Goal: Transaction & Acquisition: Purchase product/service

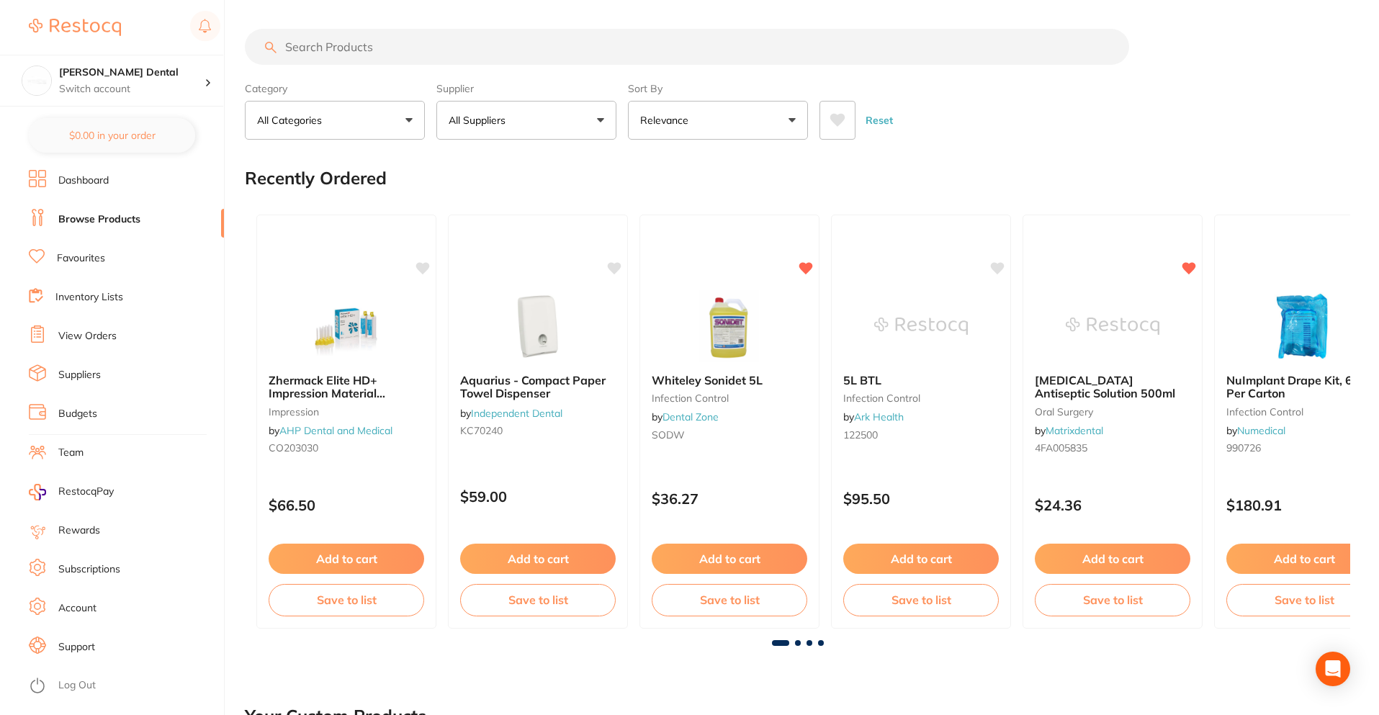
click at [414, 59] on input "search" at bounding box center [687, 47] width 885 height 36
type input "sodium"
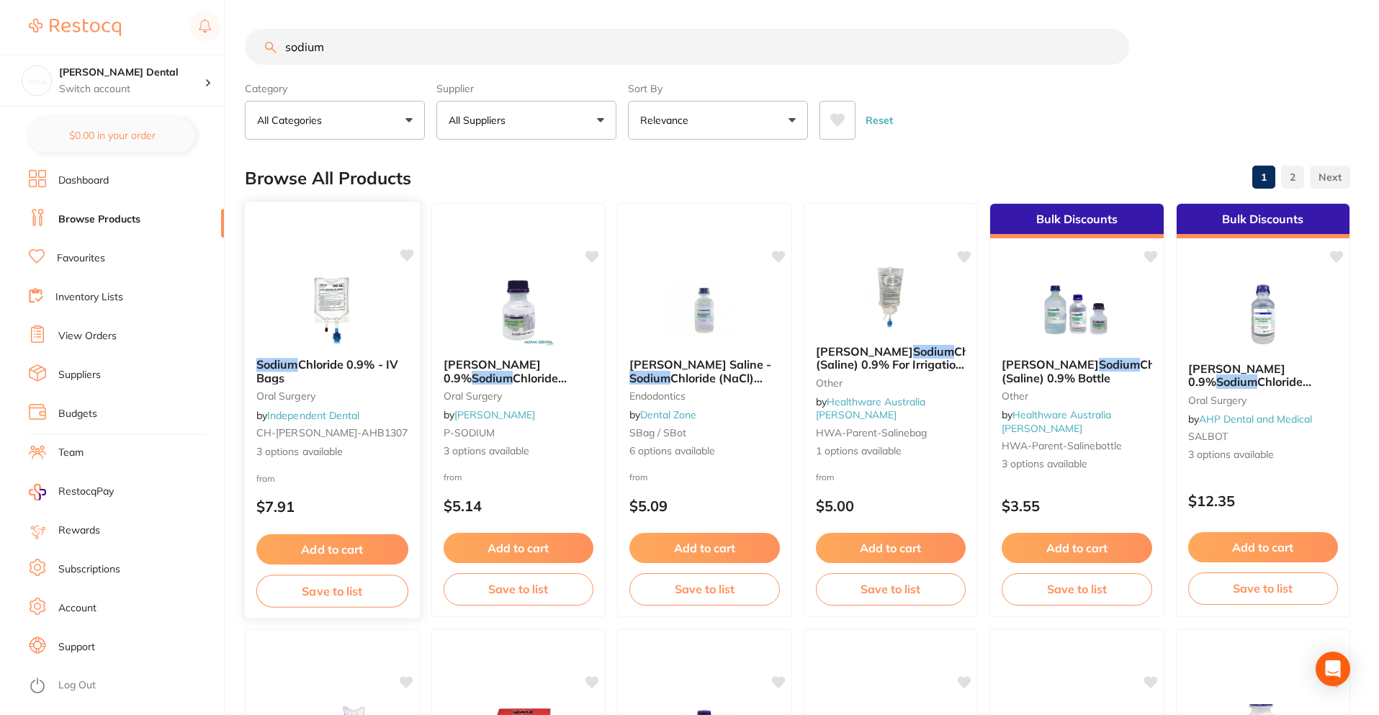
click at [356, 362] on span "Chloride 0.9% - IV Bags" at bounding box center [327, 371] width 142 height 28
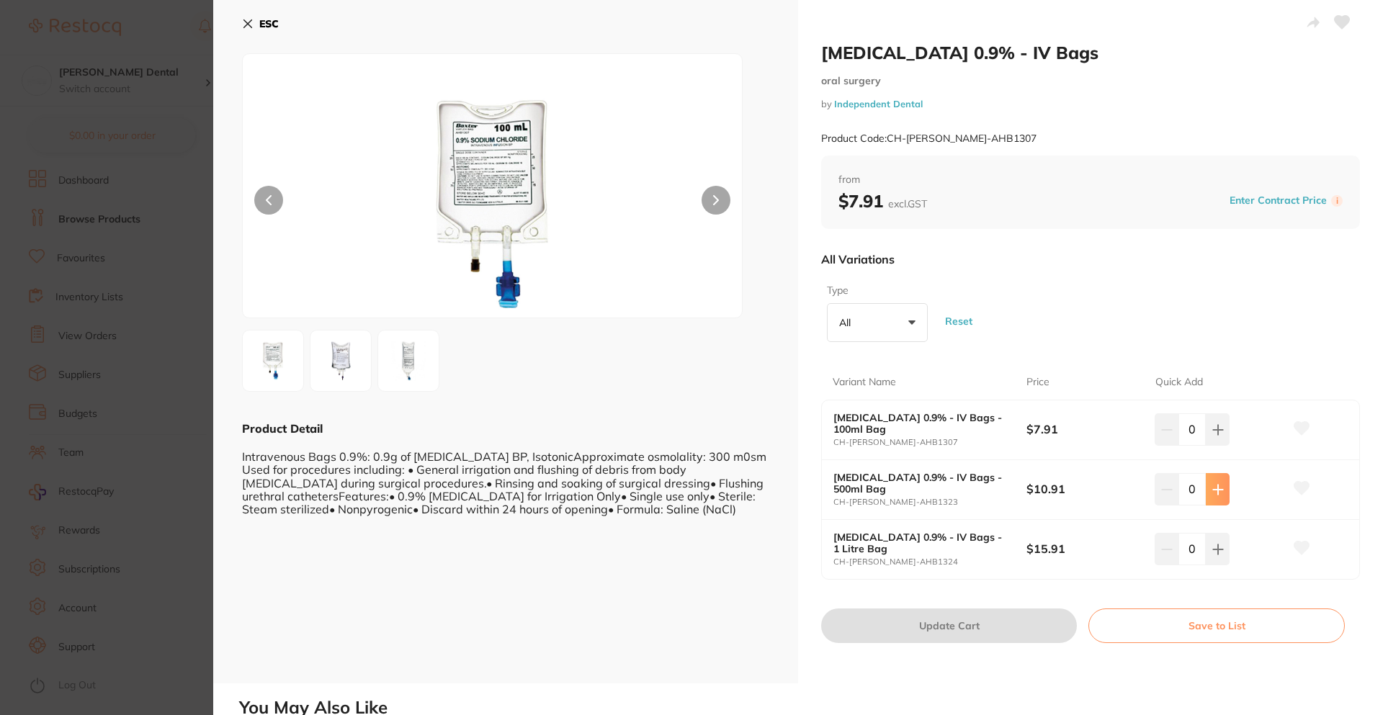
click at [1212, 492] on icon at bounding box center [1218, 490] width 12 height 12
click at [1212, 493] on icon at bounding box center [1218, 490] width 12 height 12
click at [1214, 493] on icon at bounding box center [1217, 489] width 9 height 9
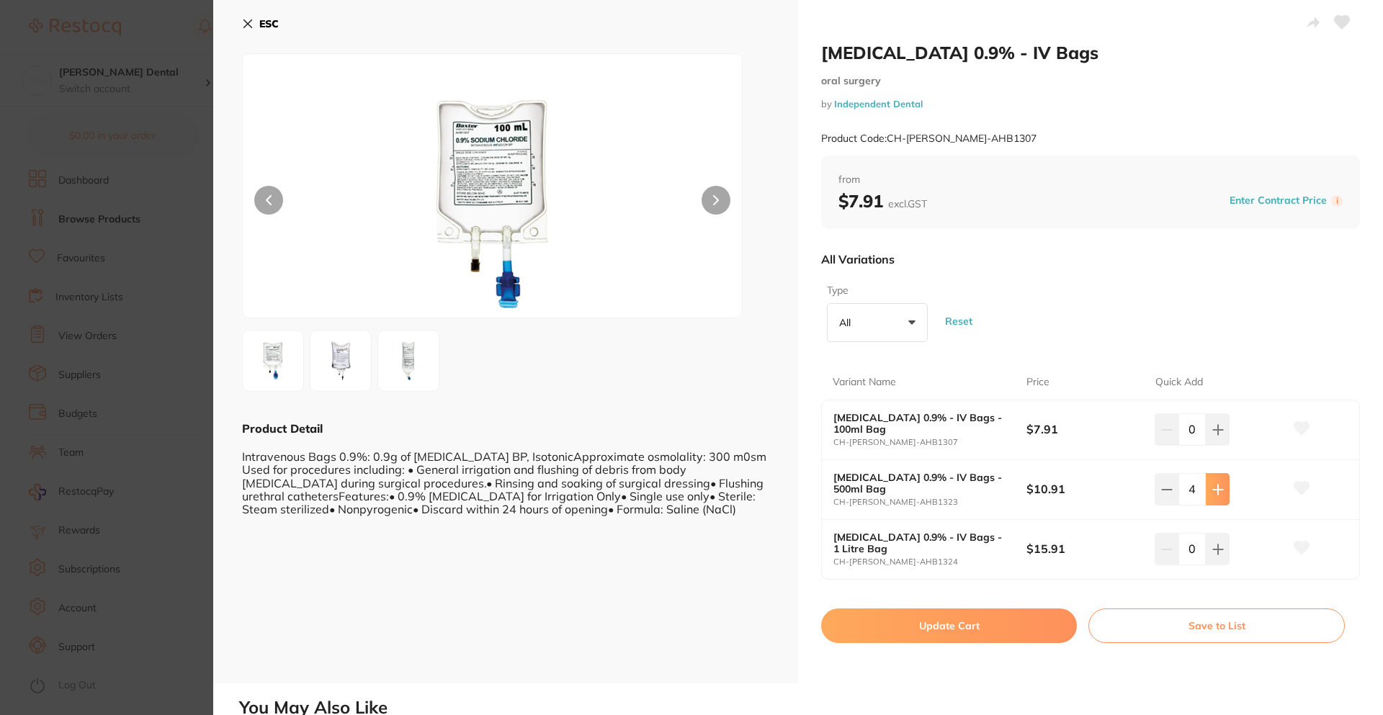
click at [1214, 493] on icon at bounding box center [1217, 489] width 9 height 9
click at [1215, 493] on icon at bounding box center [1217, 489] width 9 height 9
click at [1215, 494] on icon at bounding box center [1217, 489] width 9 height 9
click at [1215, 496] on button at bounding box center [1218, 489] width 24 height 32
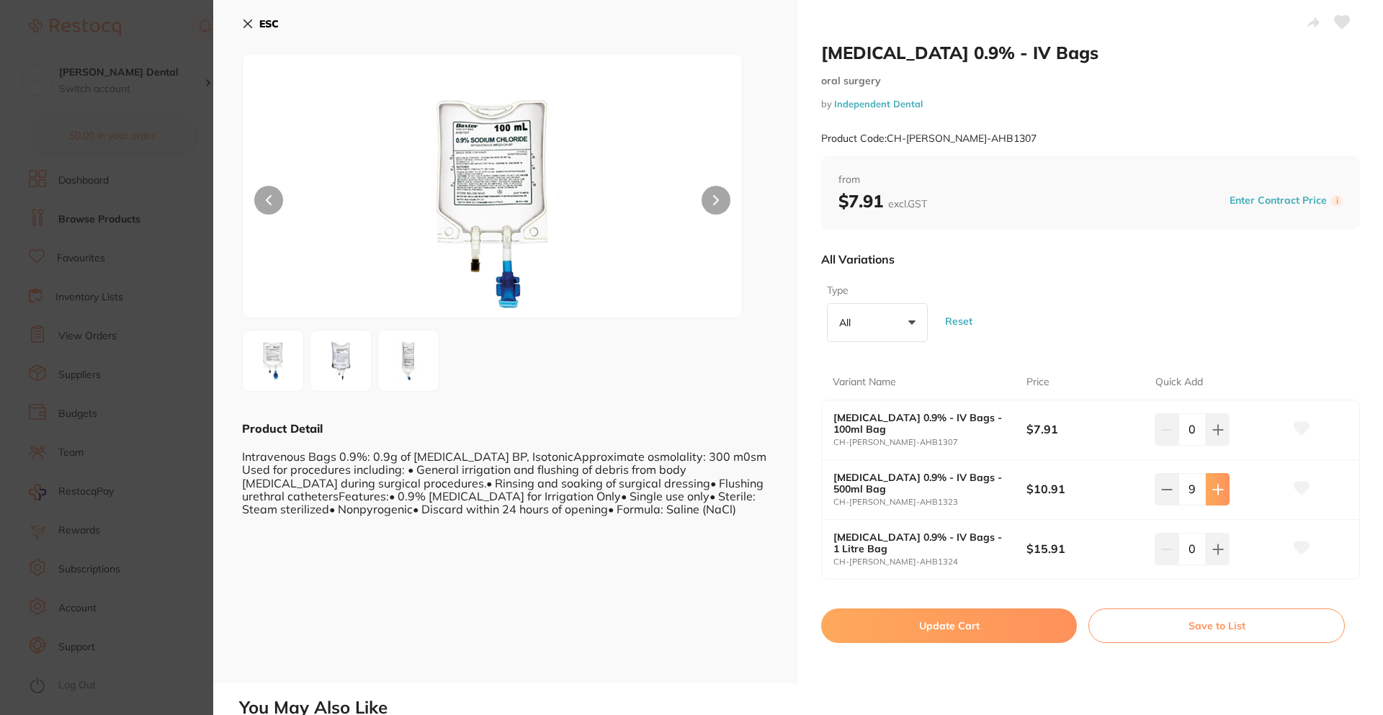
type input "10"
click at [1037, 630] on button "Update Cart" at bounding box center [949, 626] width 256 height 35
checkbox input "false"
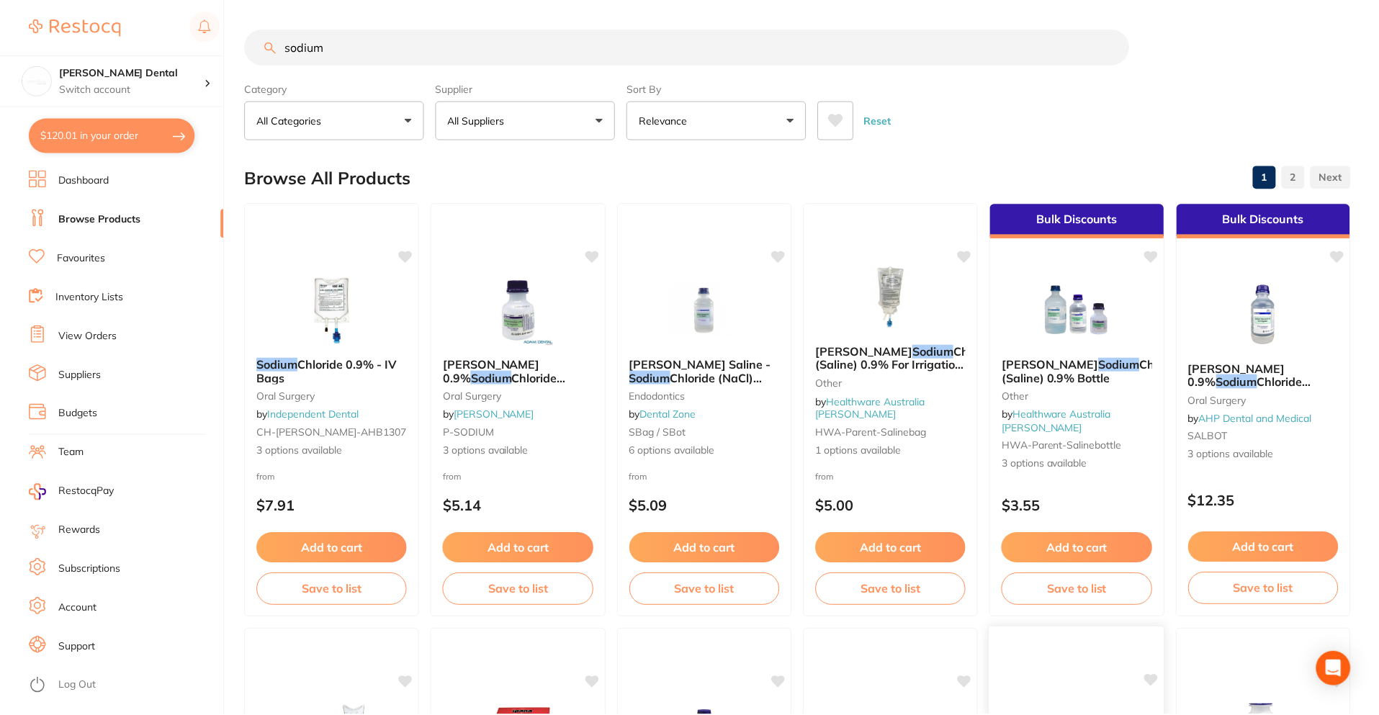
scroll to position [10, 0]
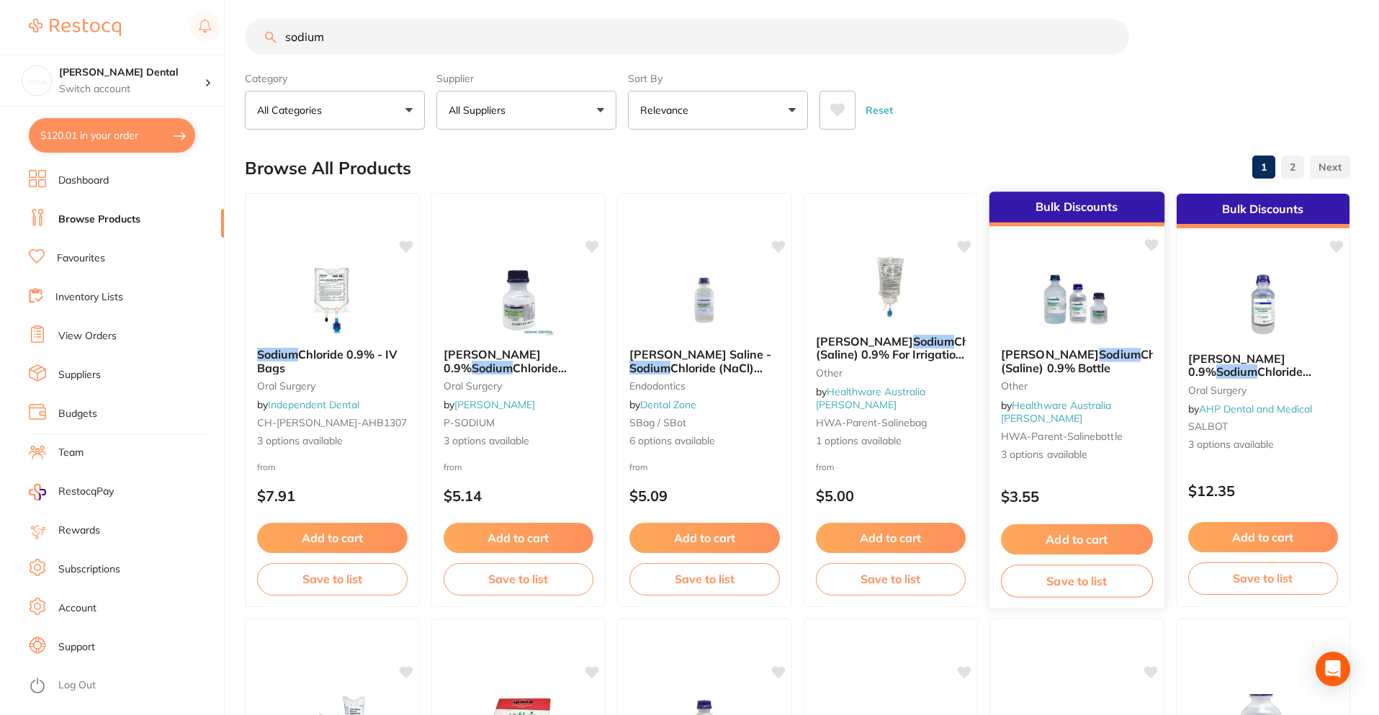
click at [1099, 359] on em "Sodium" at bounding box center [1120, 354] width 42 height 14
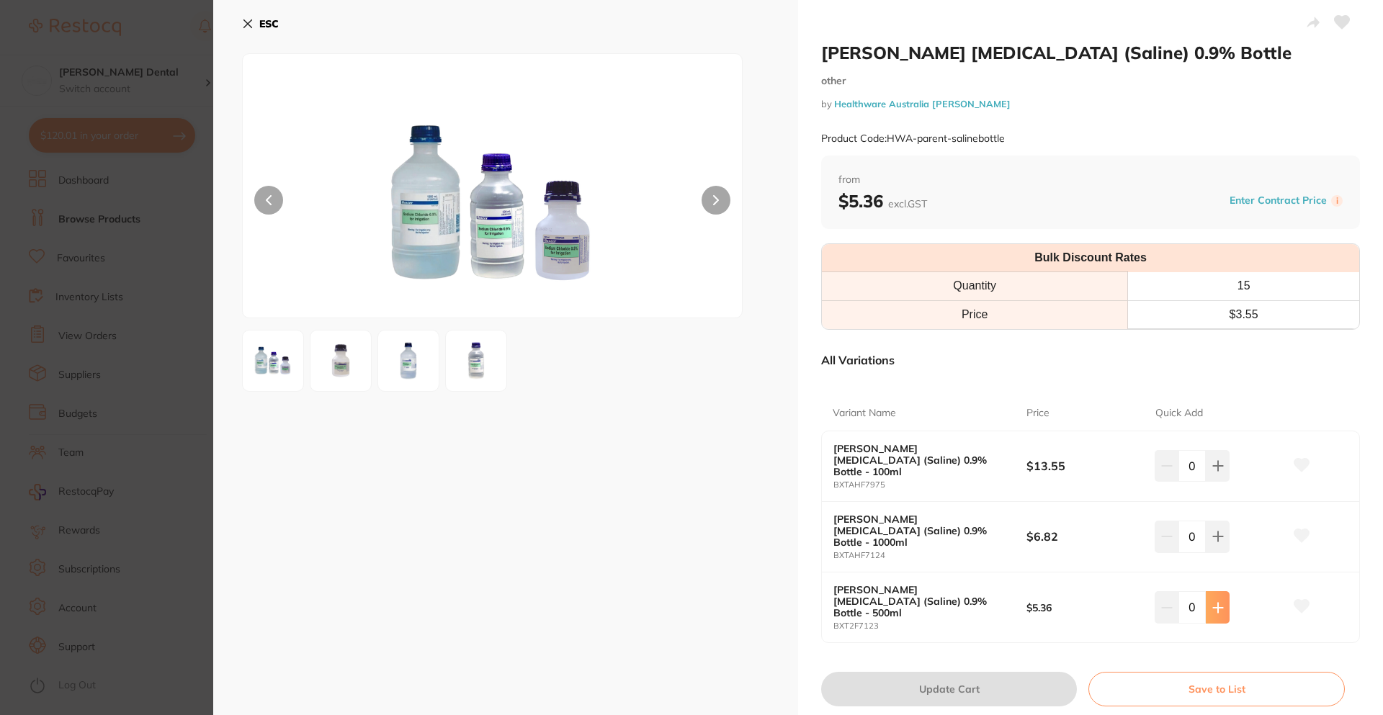
click at [1214, 603] on icon at bounding box center [1217, 607] width 9 height 9
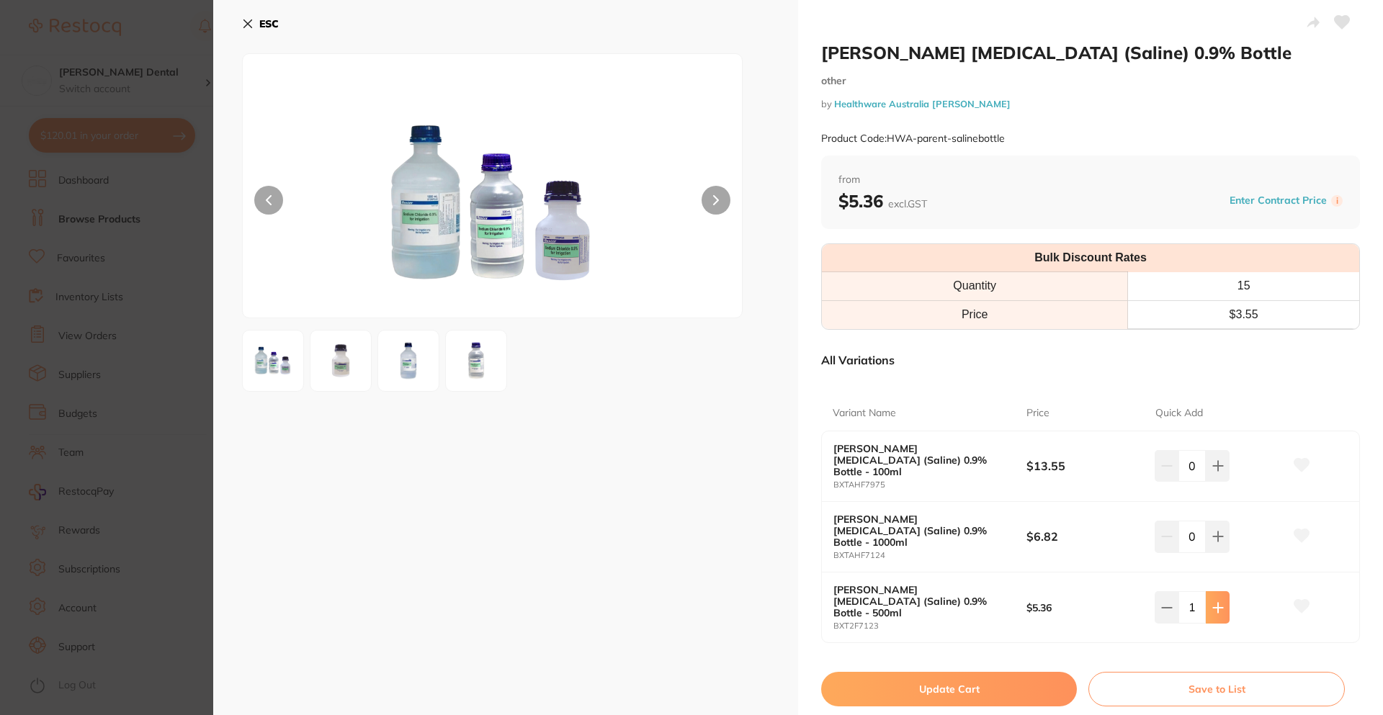
click at [1212, 602] on icon at bounding box center [1218, 608] width 12 height 12
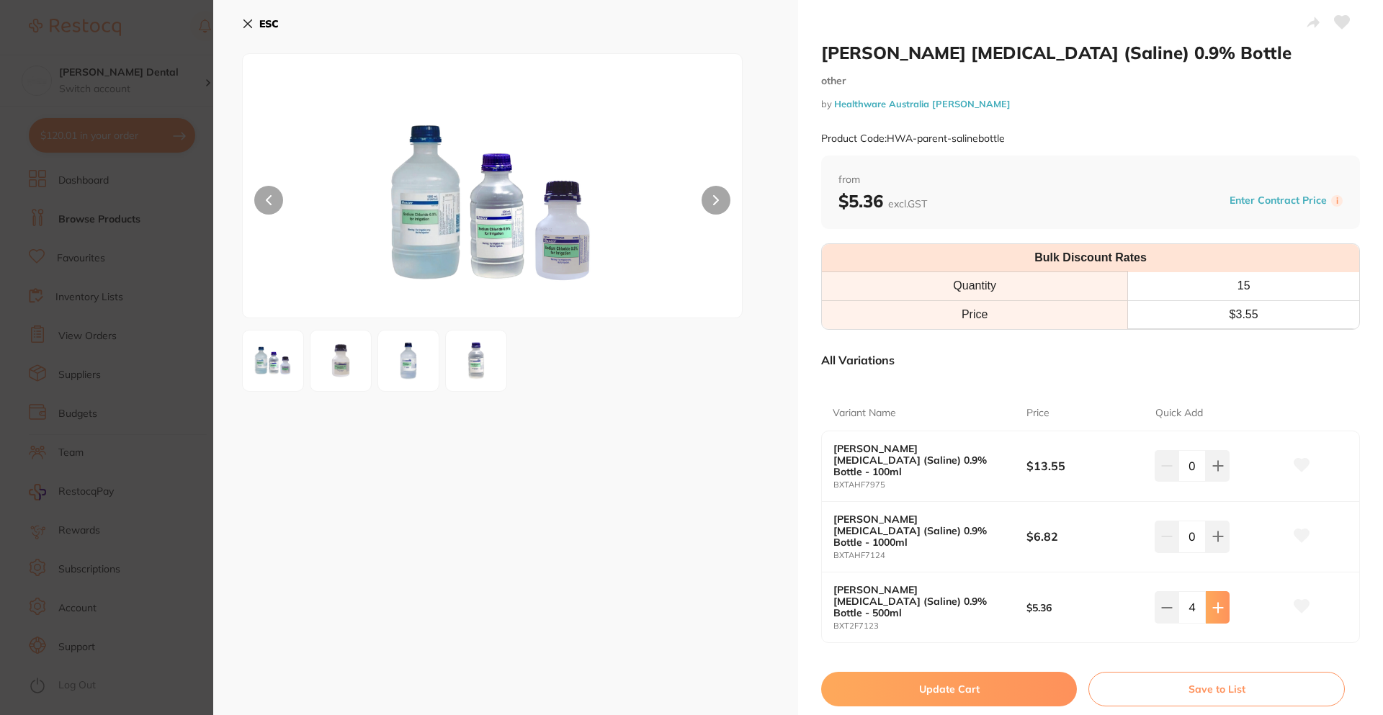
type input "6"
click at [994, 672] on button "Update Cart" at bounding box center [949, 689] width 256 height 35
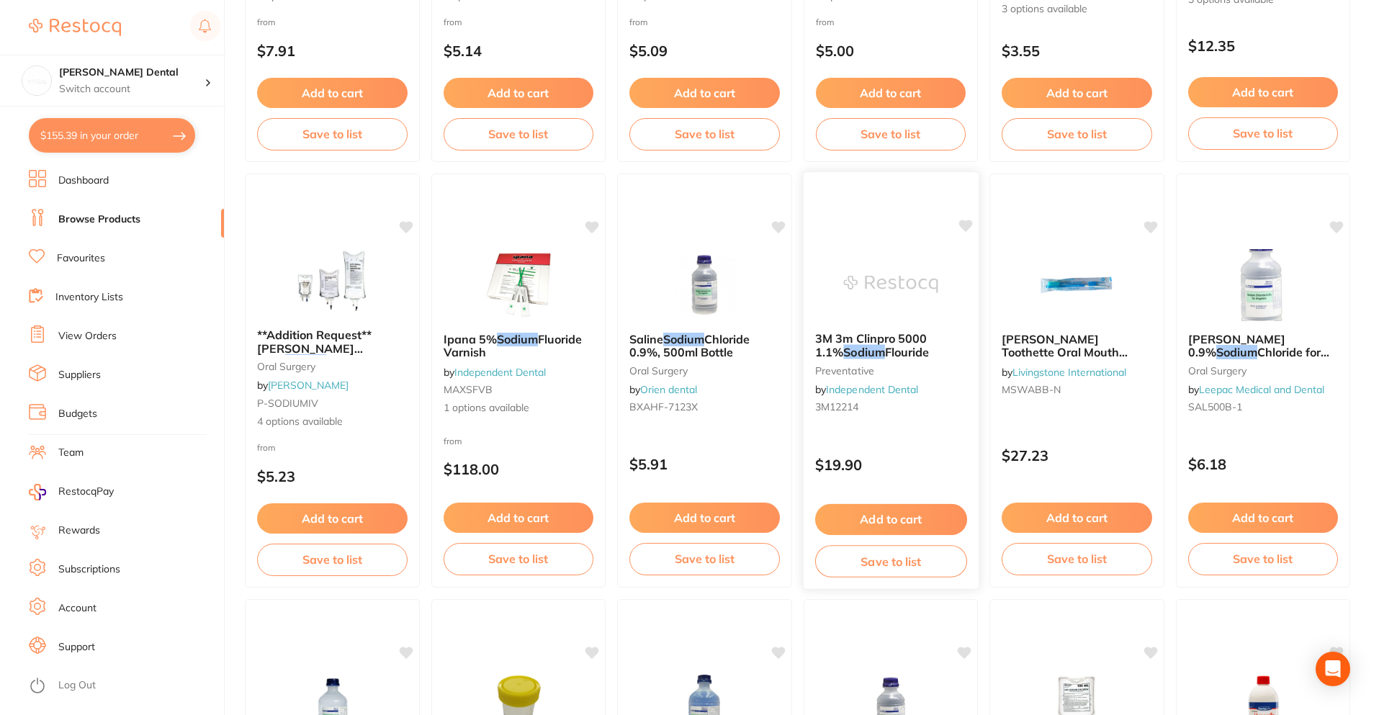
scroll to position [370, 0]
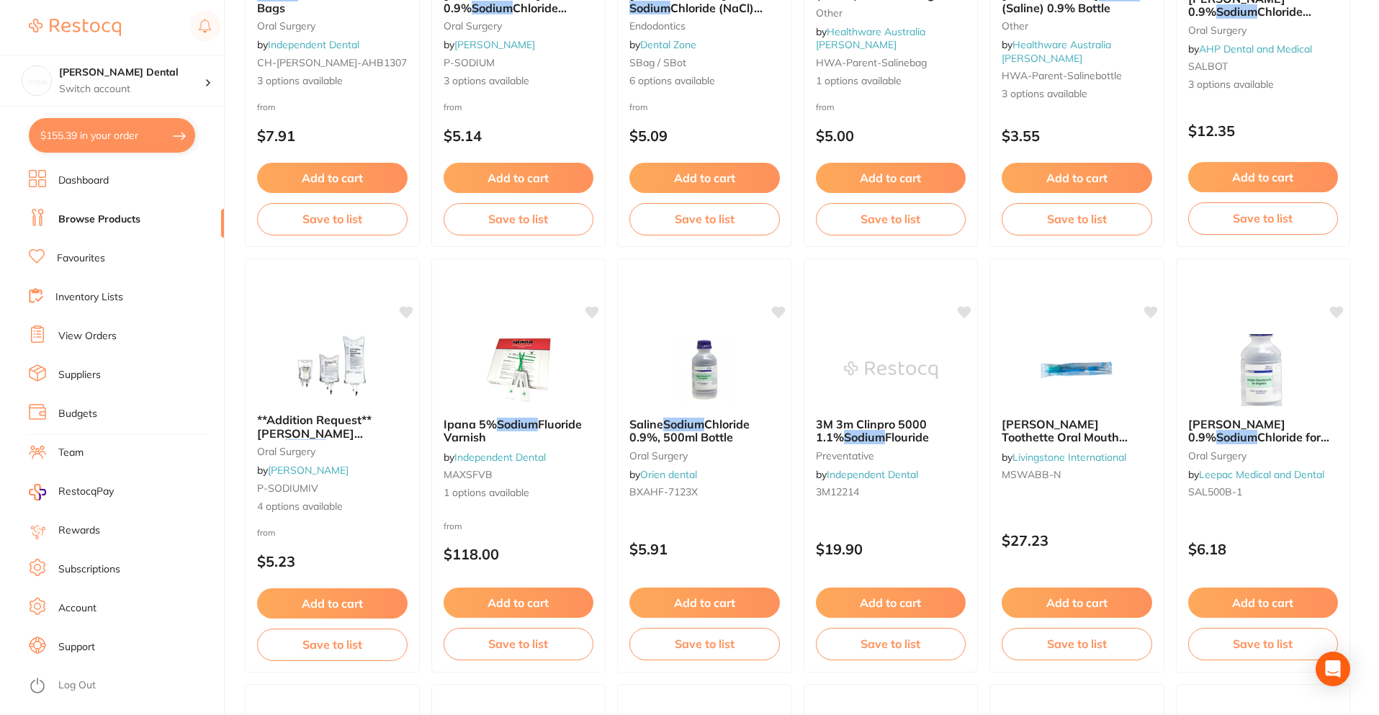
click at [159, 135] on button "$155.39 in your order" at bounding box center [112, 135] width 166 height 35
checkbox input "true"
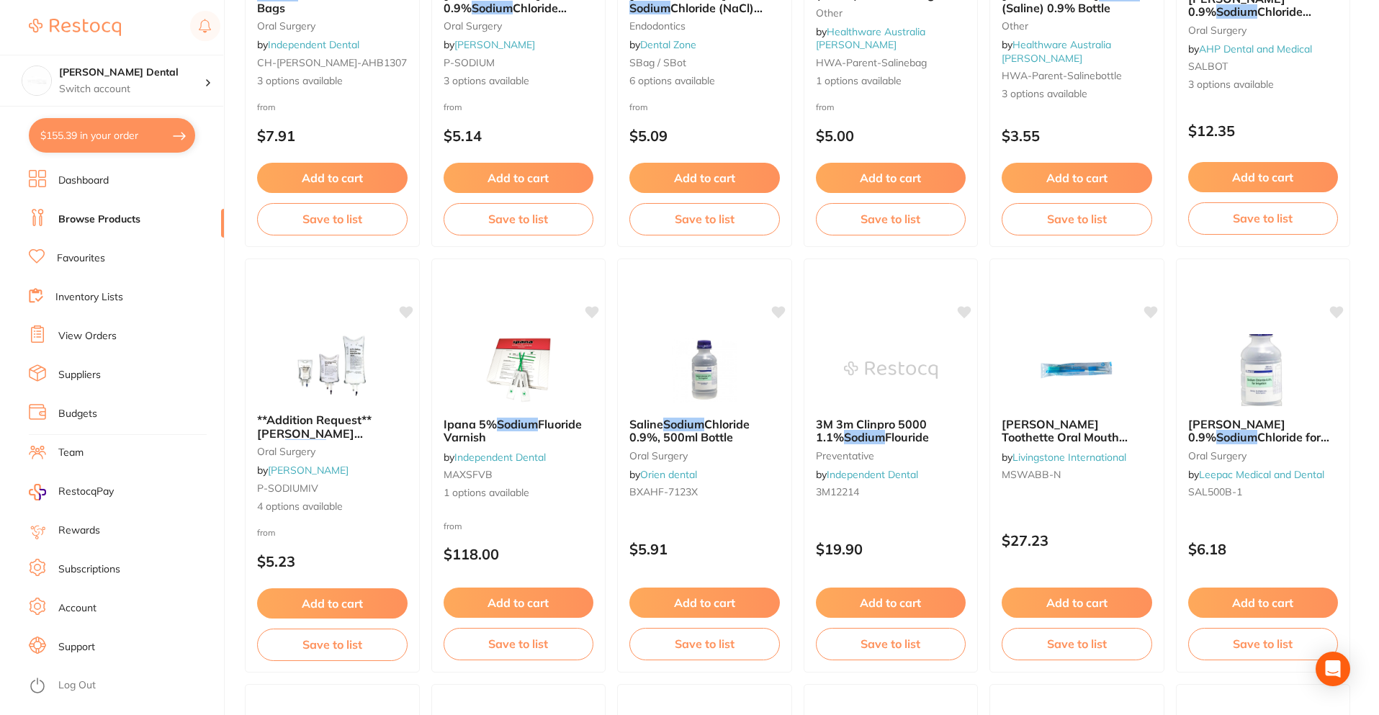
checkbox input "true"
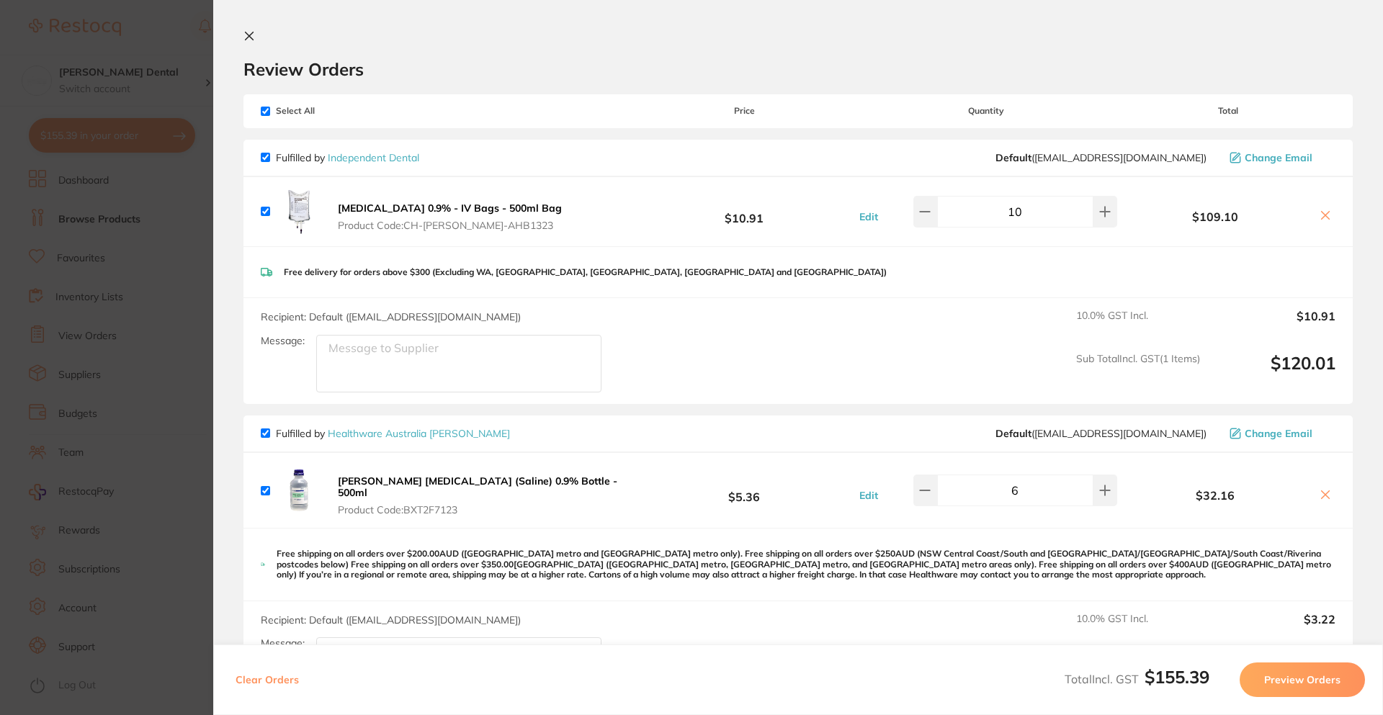
scroll to position [231, 0]
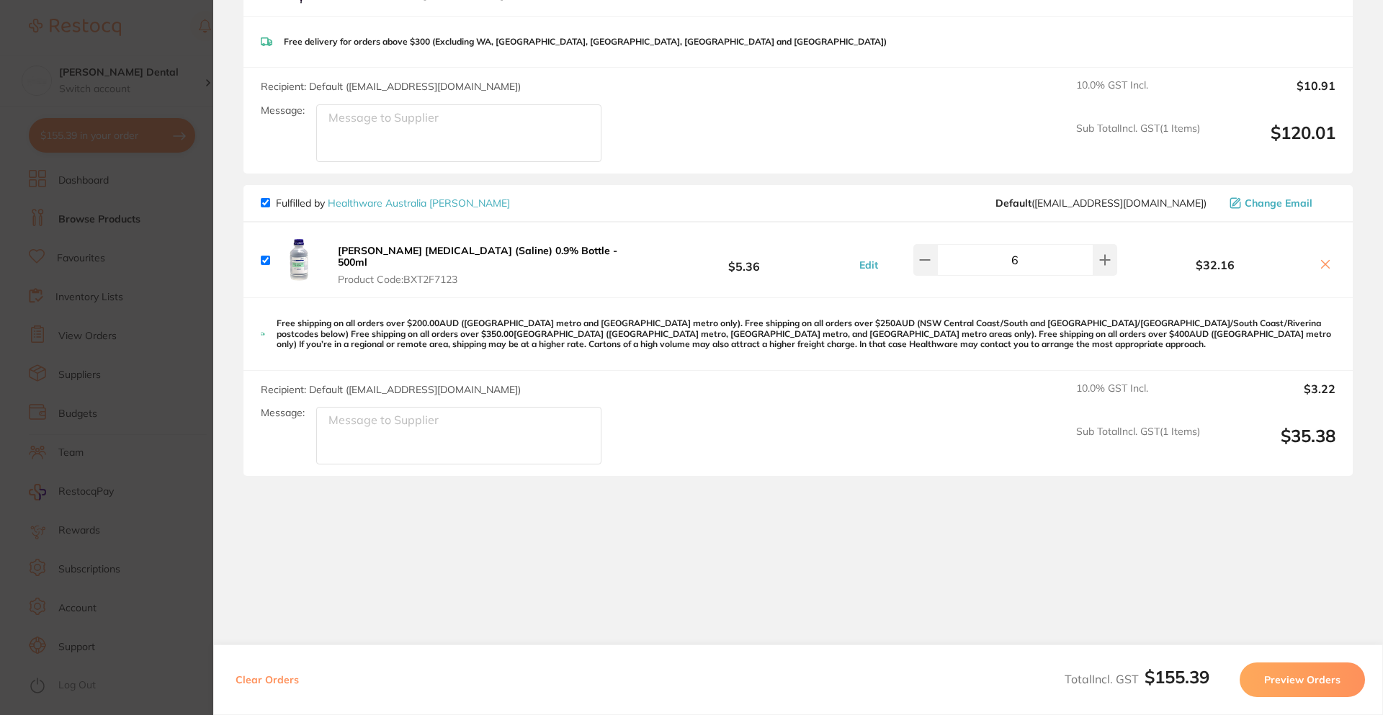
click at [1299, 678] on button "Preview Orders" at bounding box center [1302, 680] width 125 height 35
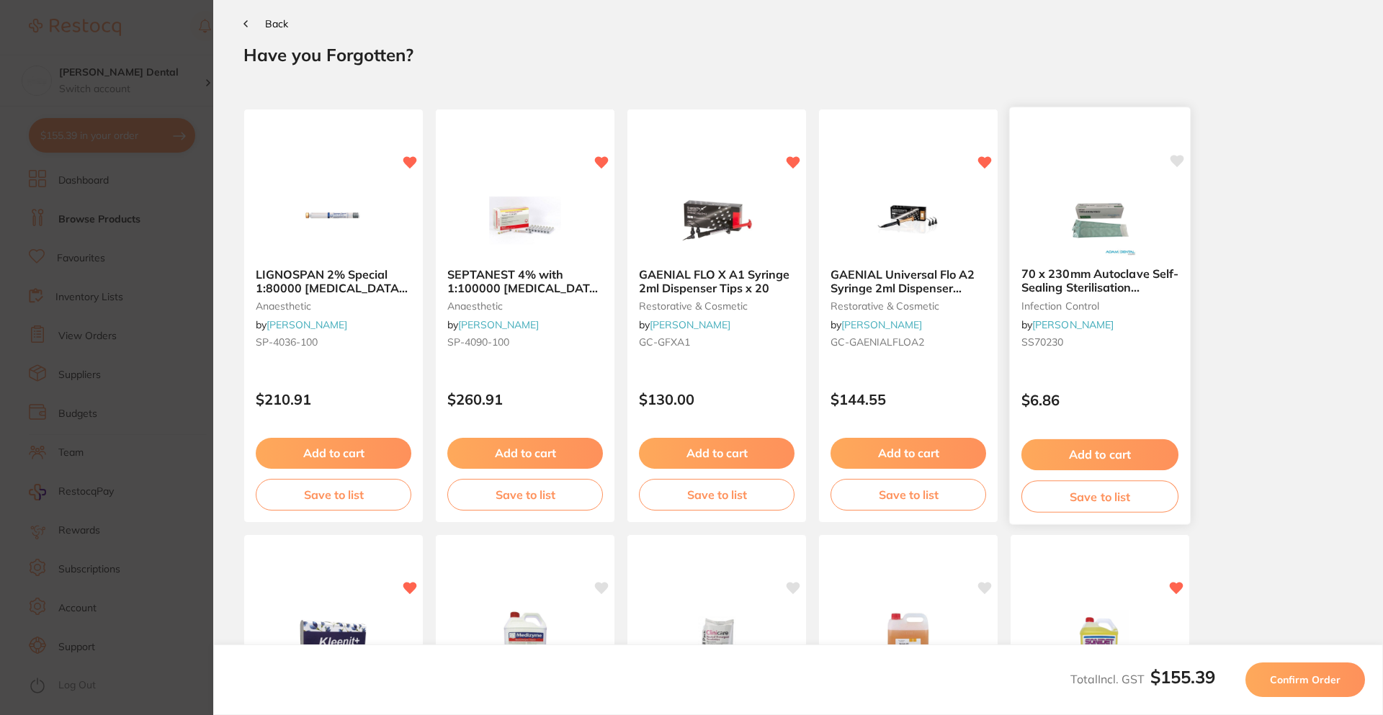
scroll to position [0, 0]
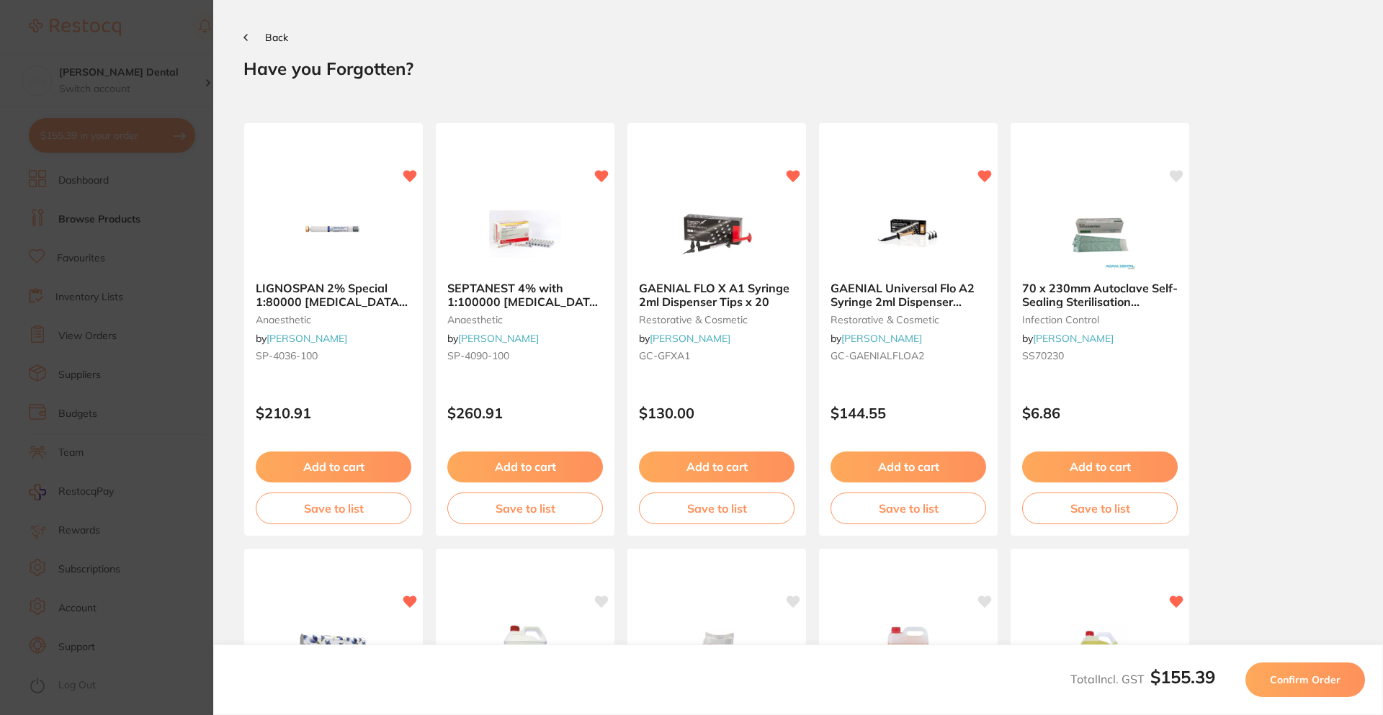
click at [1327, 684] on span "Confirm Order" at bounding box center [1305, 679] width 71 height 13
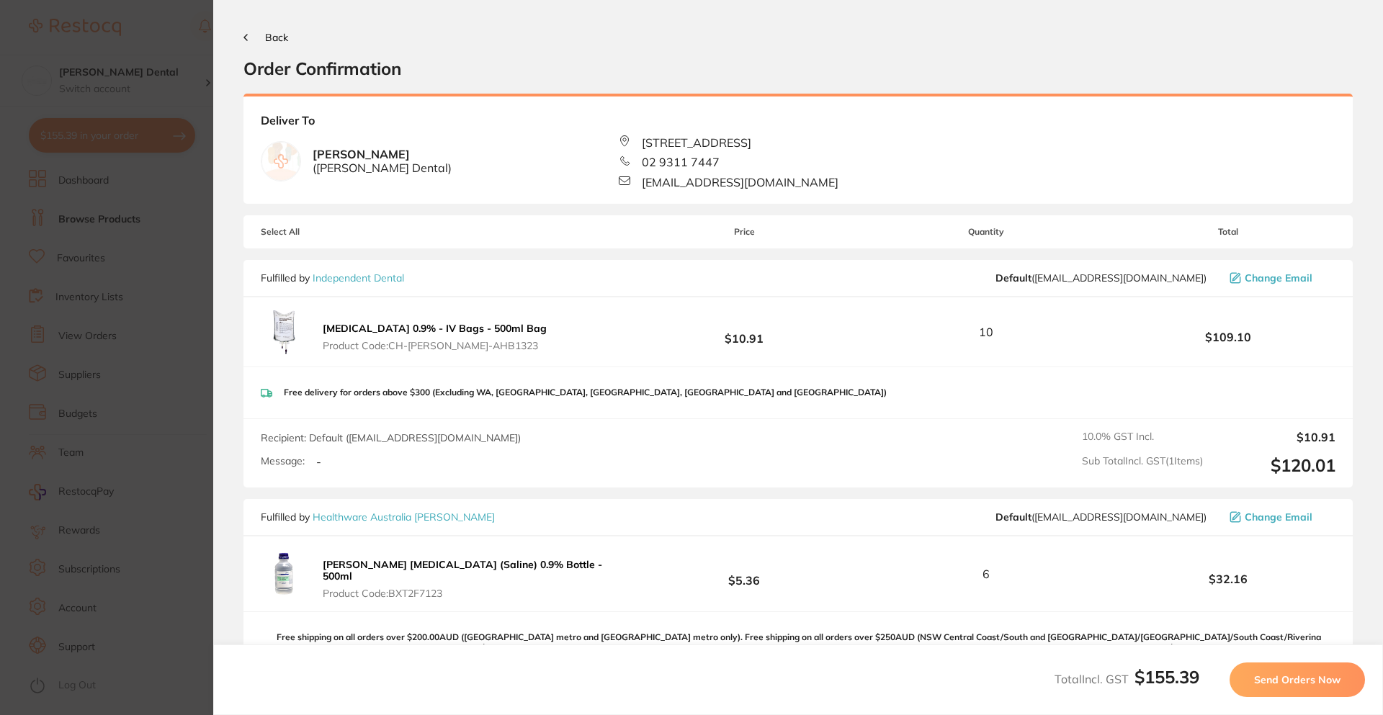
click at [1333, 686] on span "Send Orders Now" at bounding box center [1297, 679] width 86 height 13
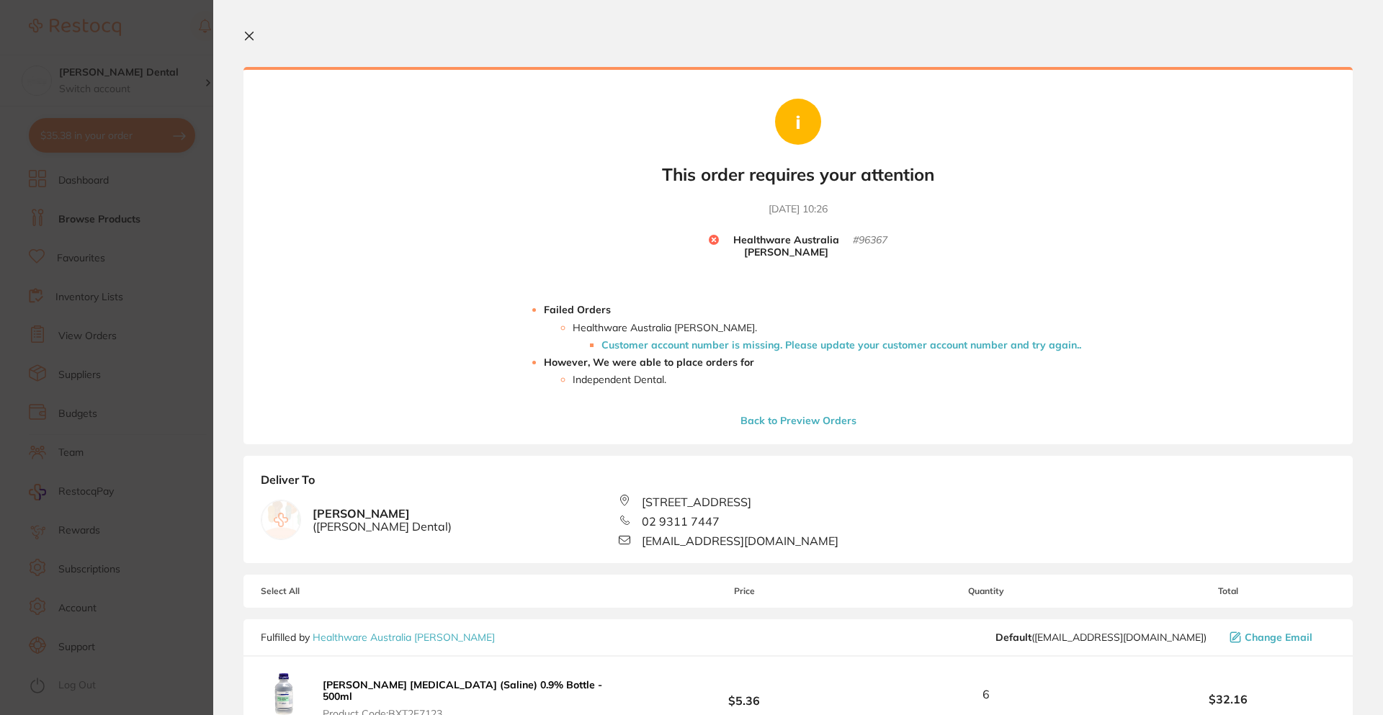
click at [254, 35] on icon at bounding box center [249, 36] width 12 height 12
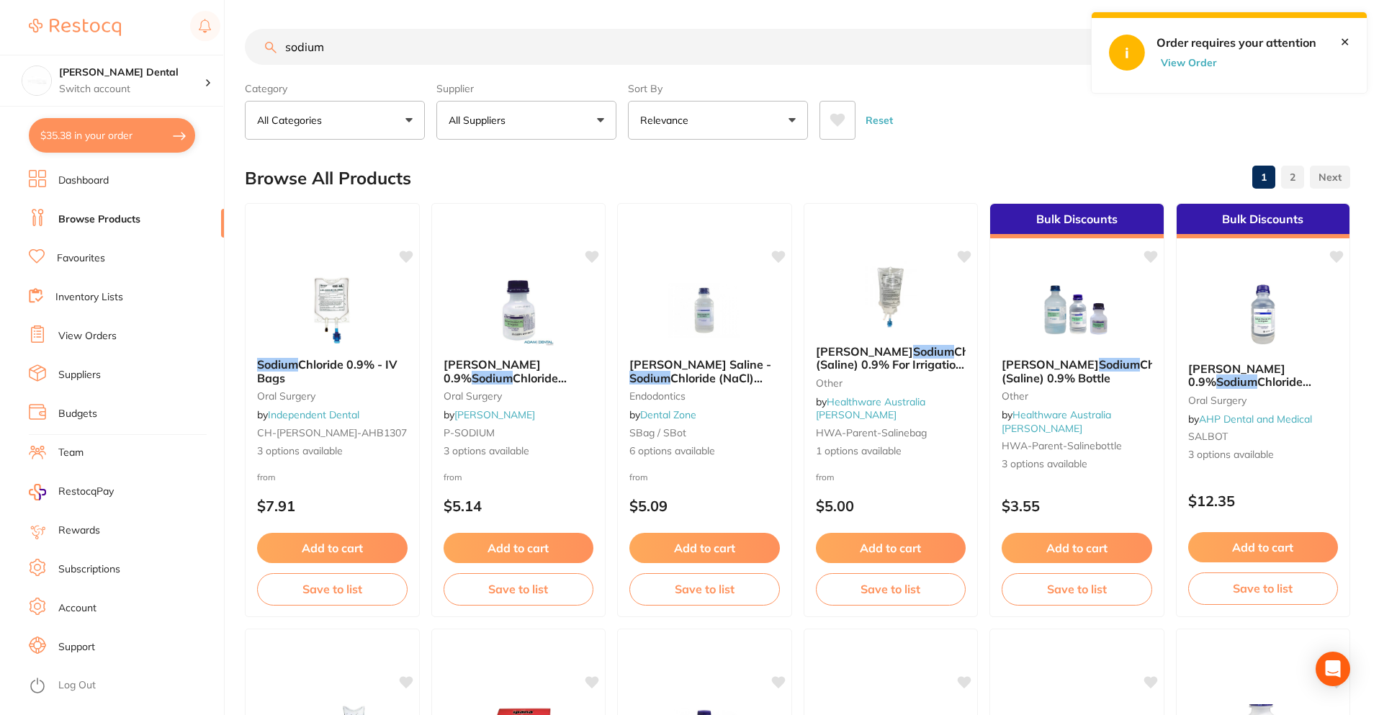
click at [1337, 41] on div "sodium" at bounding box center [798, 47] width 1106 height 36
click at [554, 105] on button "All Suppliers" at bounding box center [527, 120] width 180 height 39
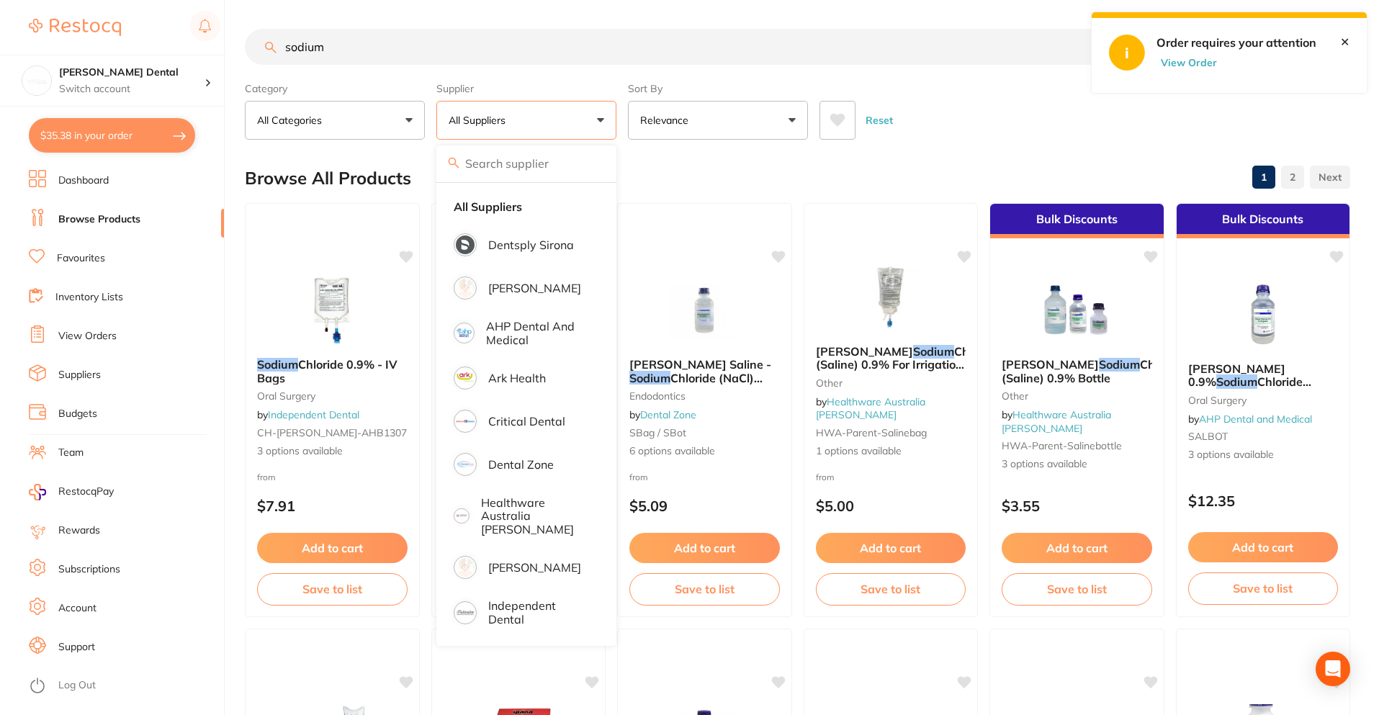
click at [693, 134] on button "Relevance" at bounding box center [718, 120] width 180 height 39
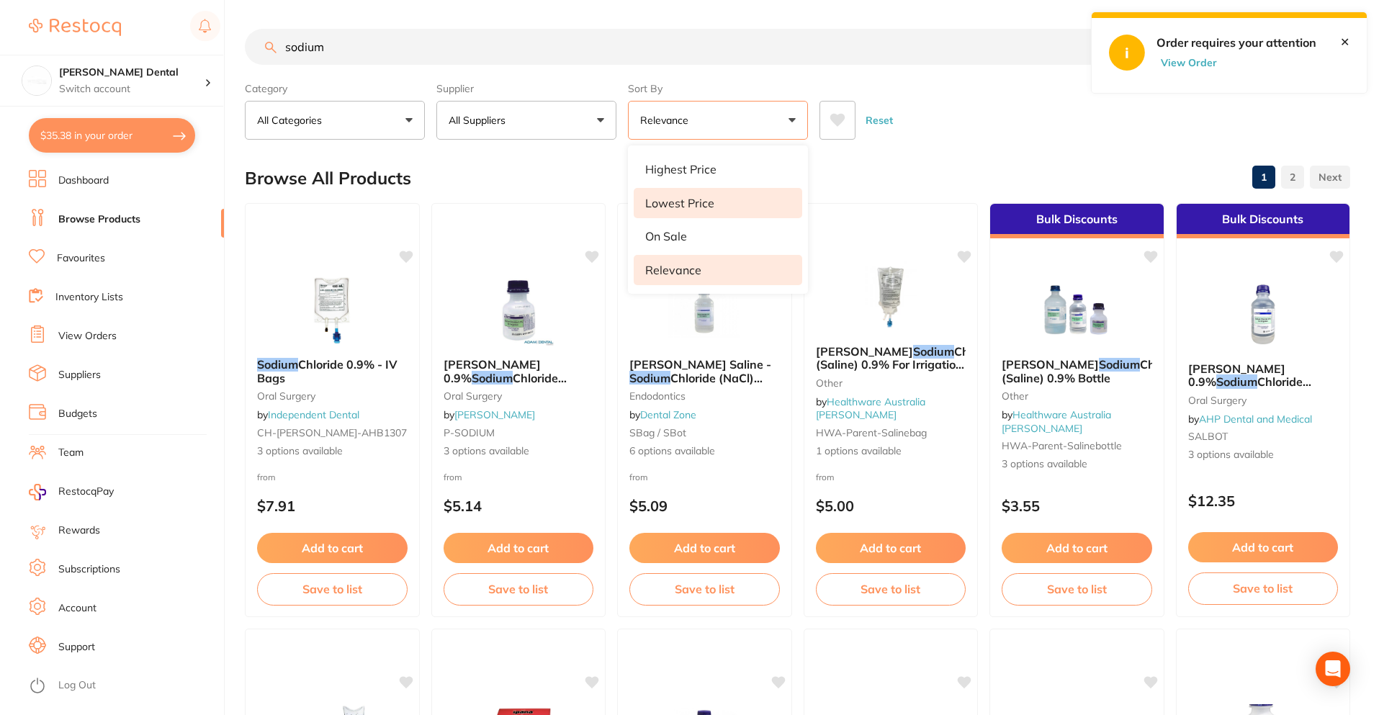
click at [689, 202] on p "Lowest Price" at bounding box center [679, 203] width 69 height 13
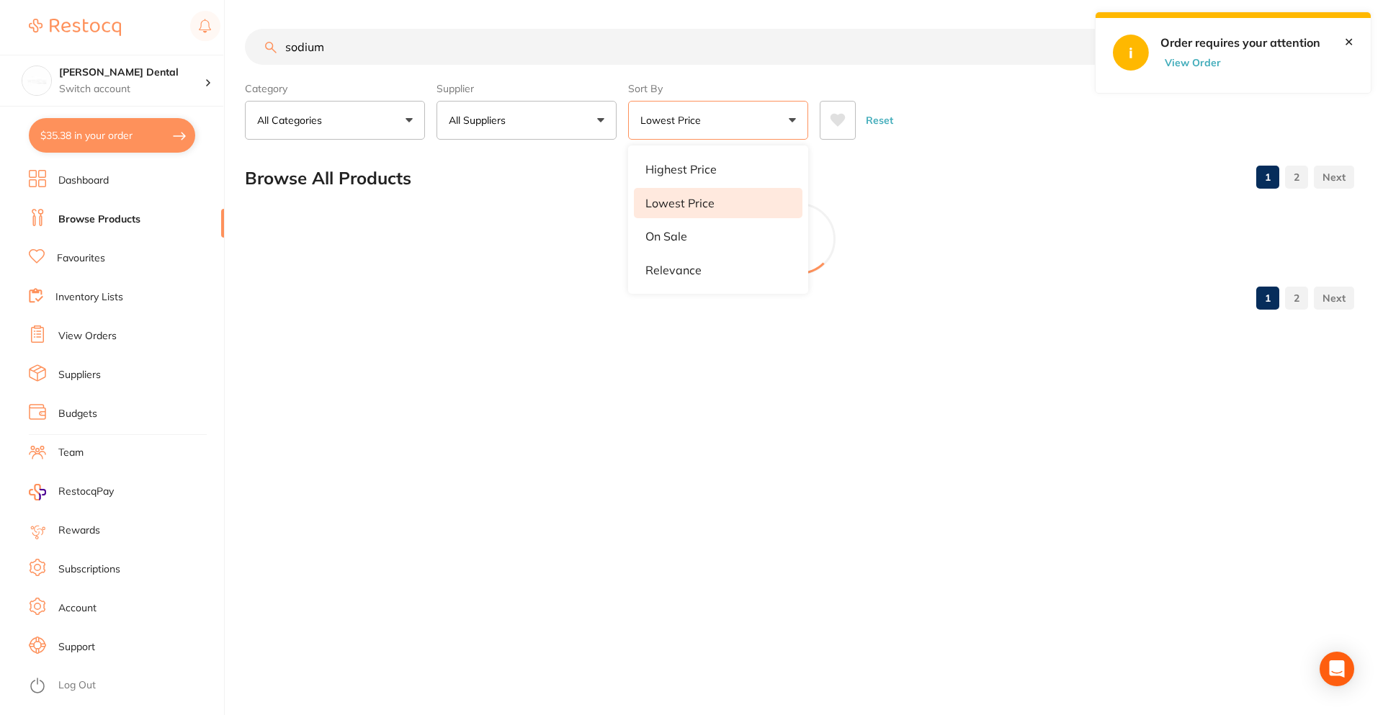
click at [1024, 94] on div "Reset" at bounding box center [1081, 114] width 523 height 50
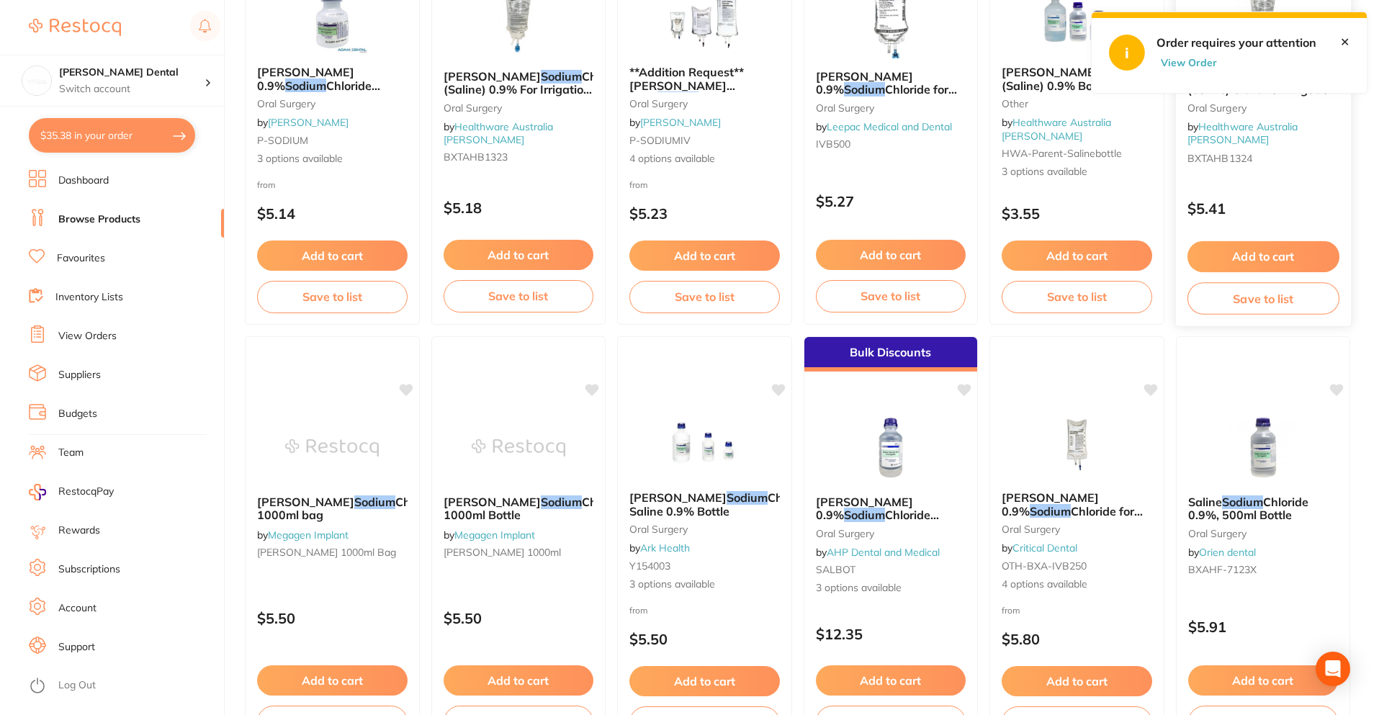
scroll to position [720, 0]
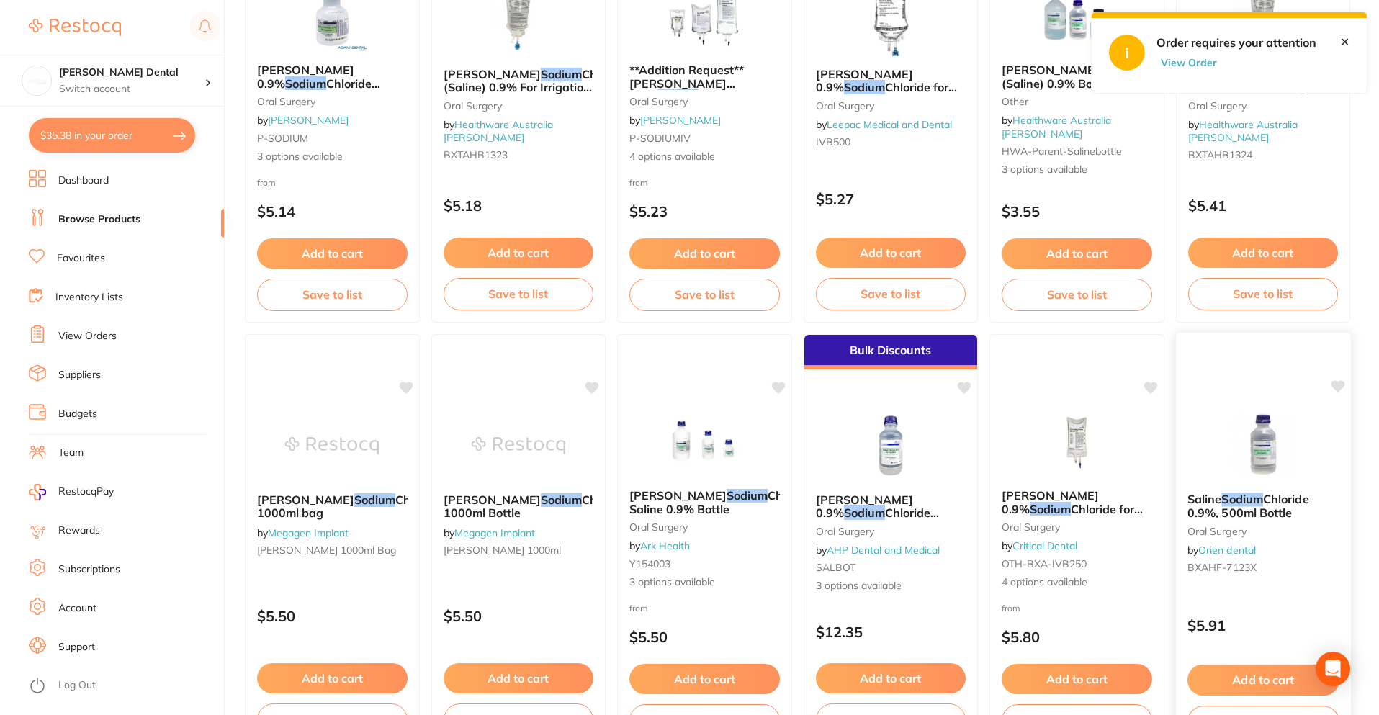
click at [1228, 506] on span "Chloride 0.9%, 500ml Bottle" at bounding box center [1248, 506] width 122 height 28
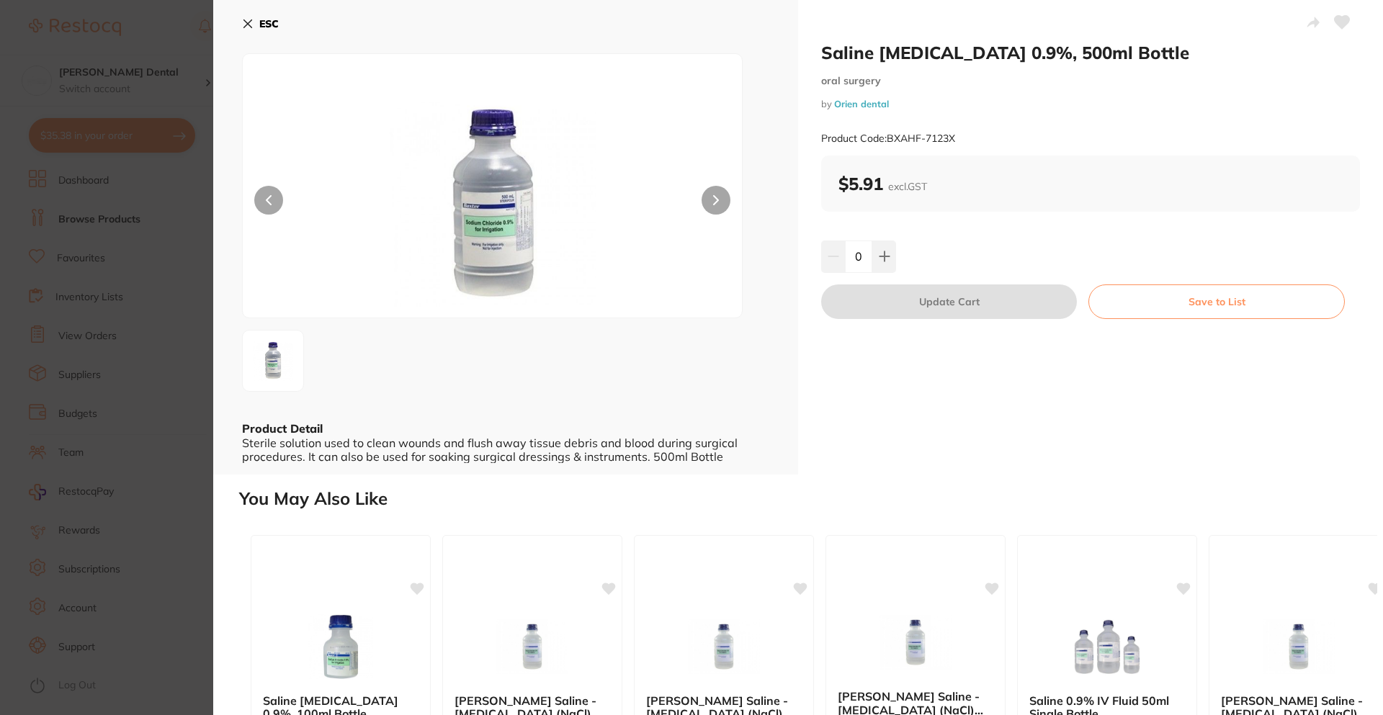
click at [247, 27] on icon at bounding box center [248, 24] width 12 height 12
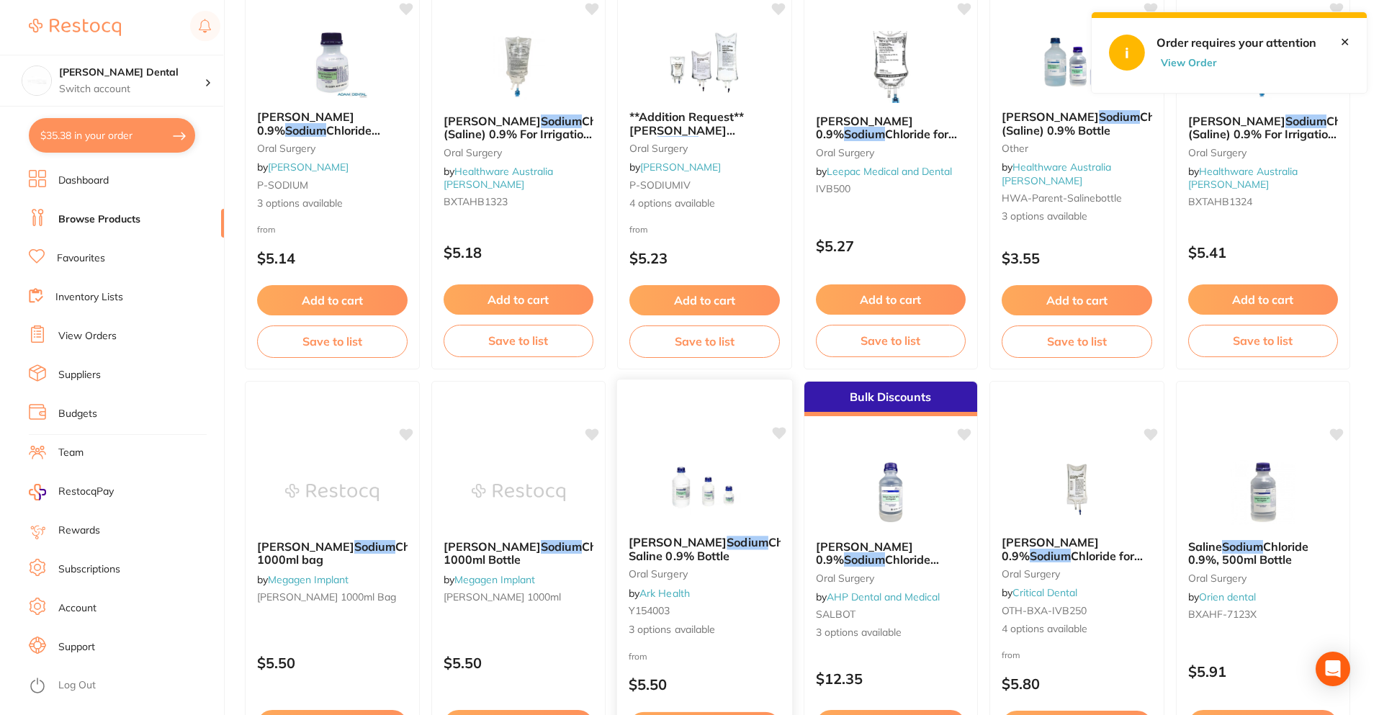
scroll to position [648, 0]
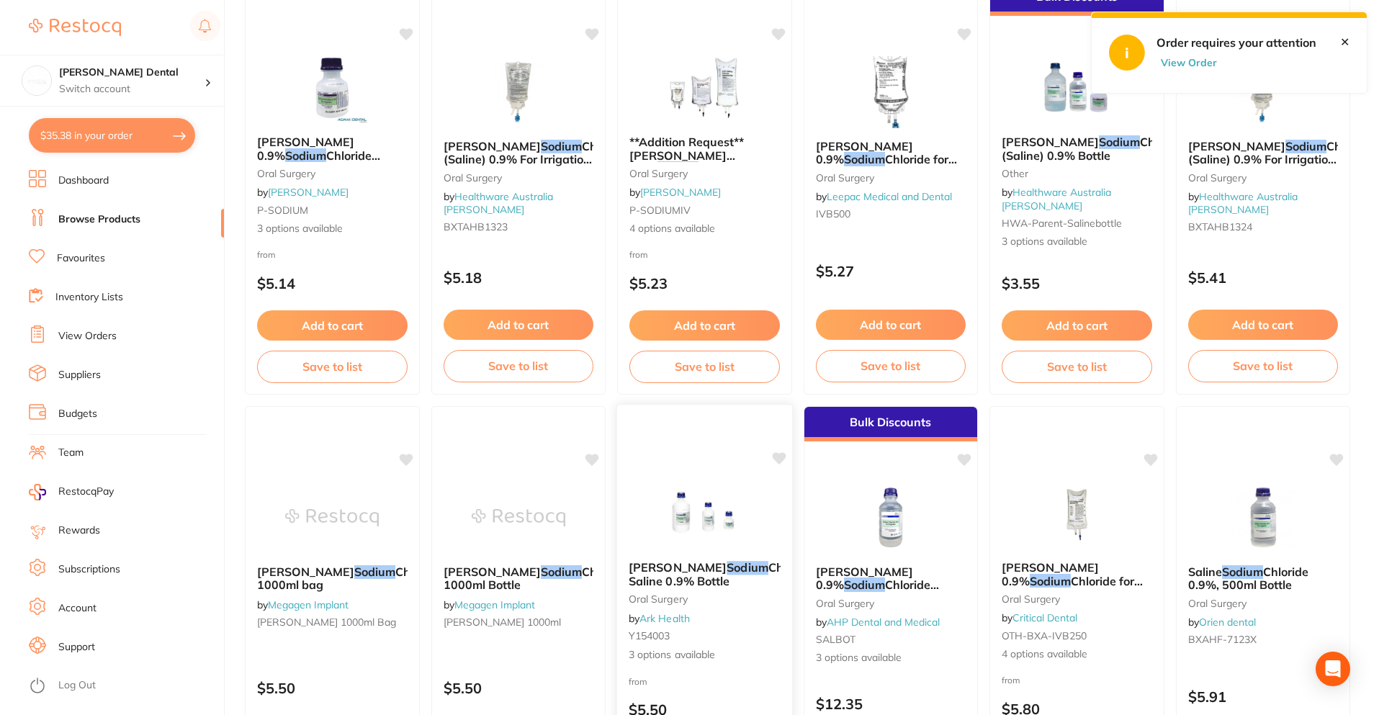
click at [678, 591] on div "[PERSON_NAME] [MEDICAL_DATA] Saline 0.9% Bottle [MEDICAL_DATA] by Ark Health Y1…" at bounding box center [704, 612] width 175 height 125
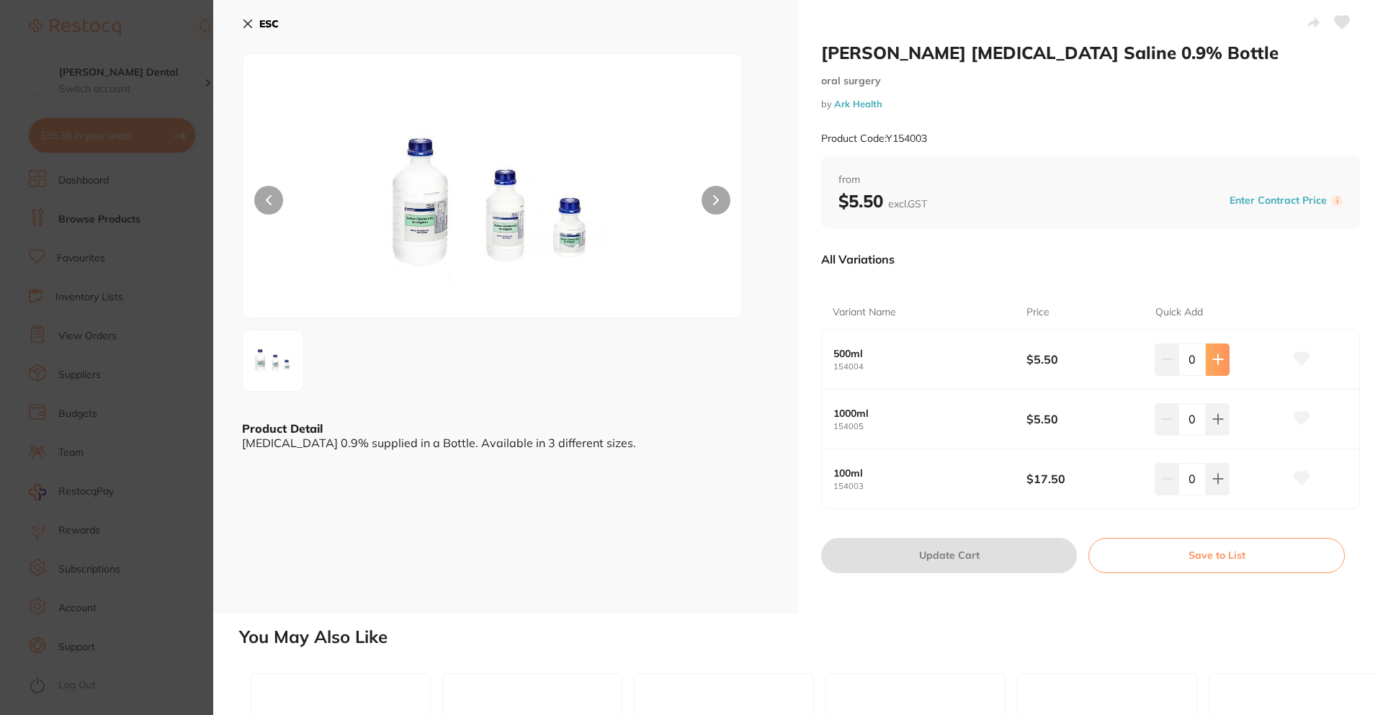
click at [1212, 359] on icon at bounding box center [1218, 360] width 12 height 12
click at [1213, 359] on icon at bounding box center [1218, 360] width 12 height 12
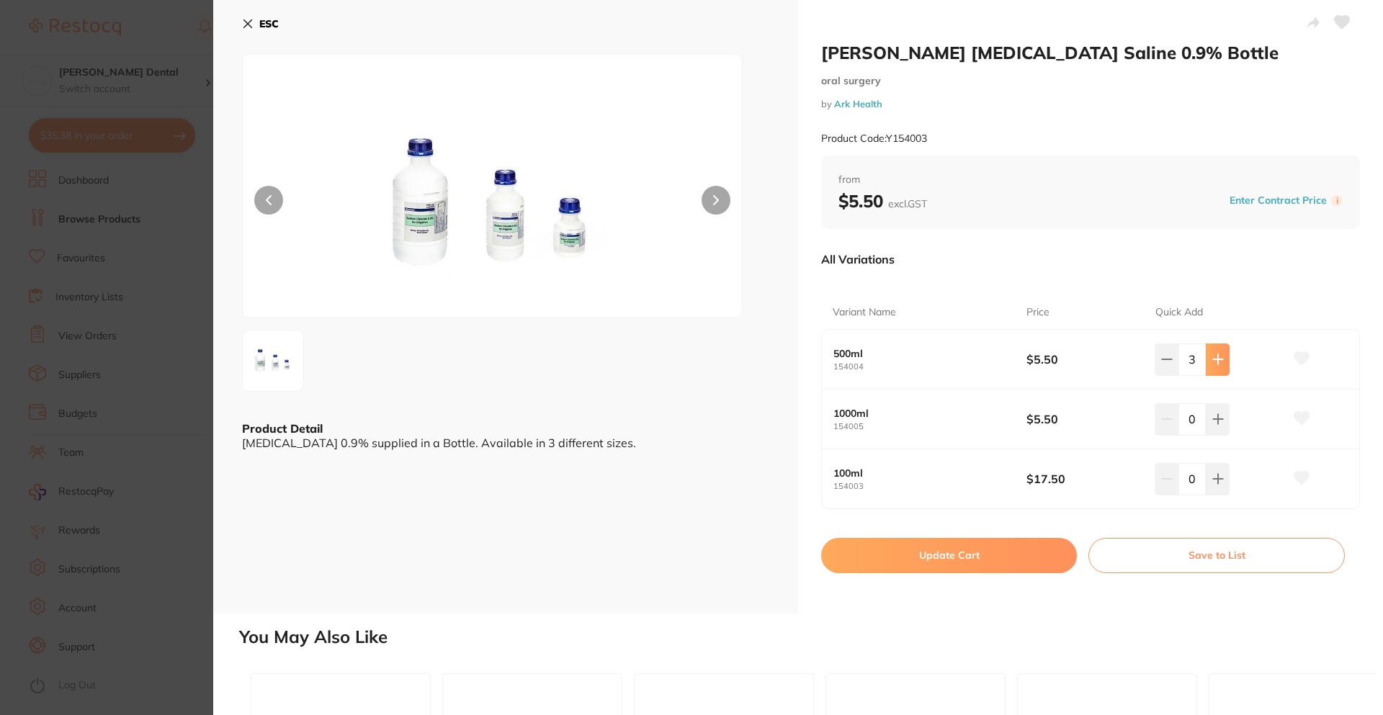
click at [1214, 358] on icon at bounding box center [1218, 360] width 12 height 12
click at [1214, 358] on icon at bounding box center [1217, 359] width 9 height 9
type input "6"
click at [960, 561] on button "Update Cart" at bounding box center [949, 555] width 256 height 35
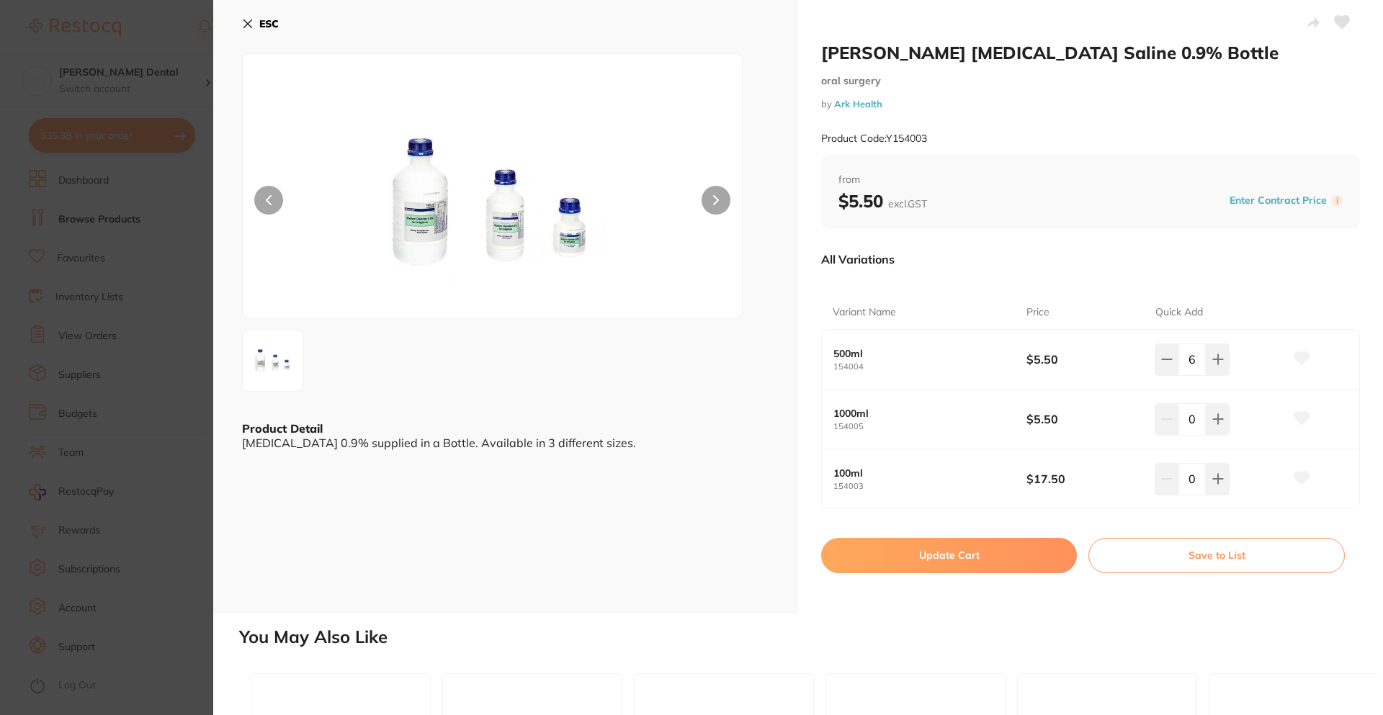
checkbox input "true"
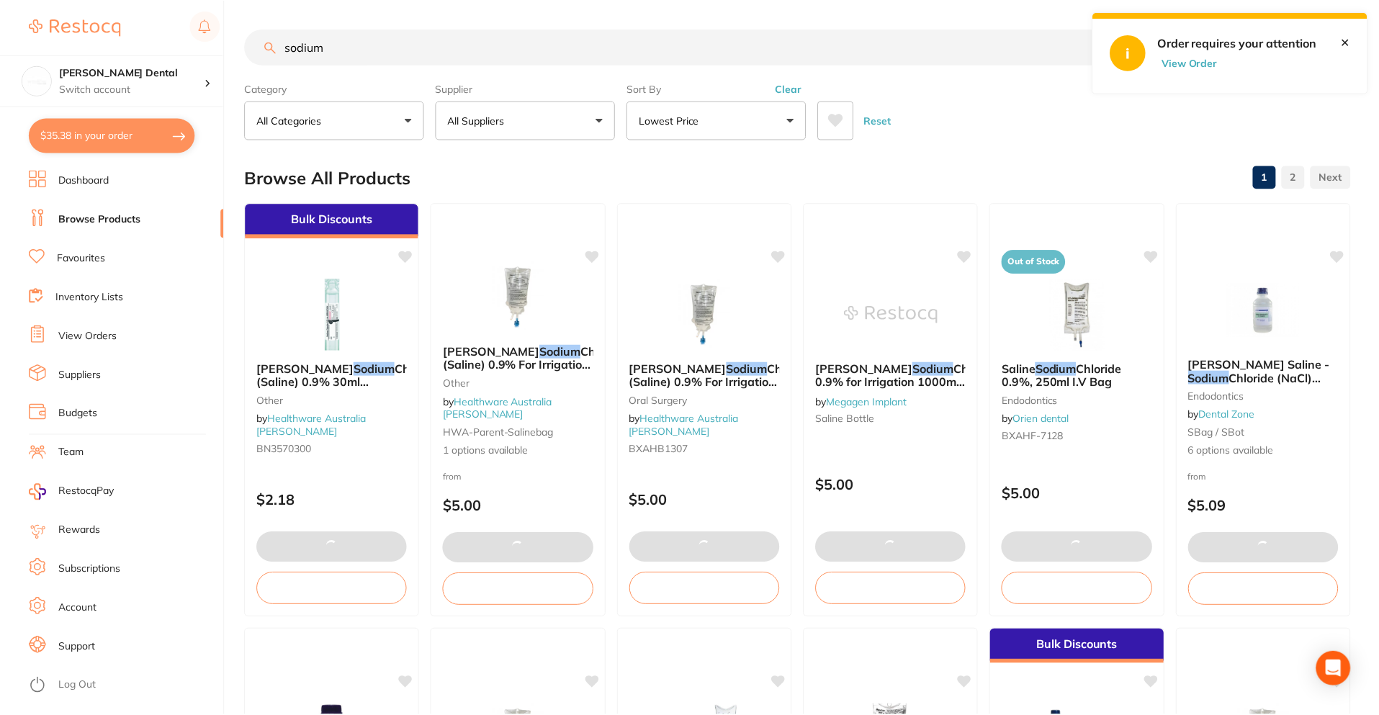
scroll to position [648, 0]
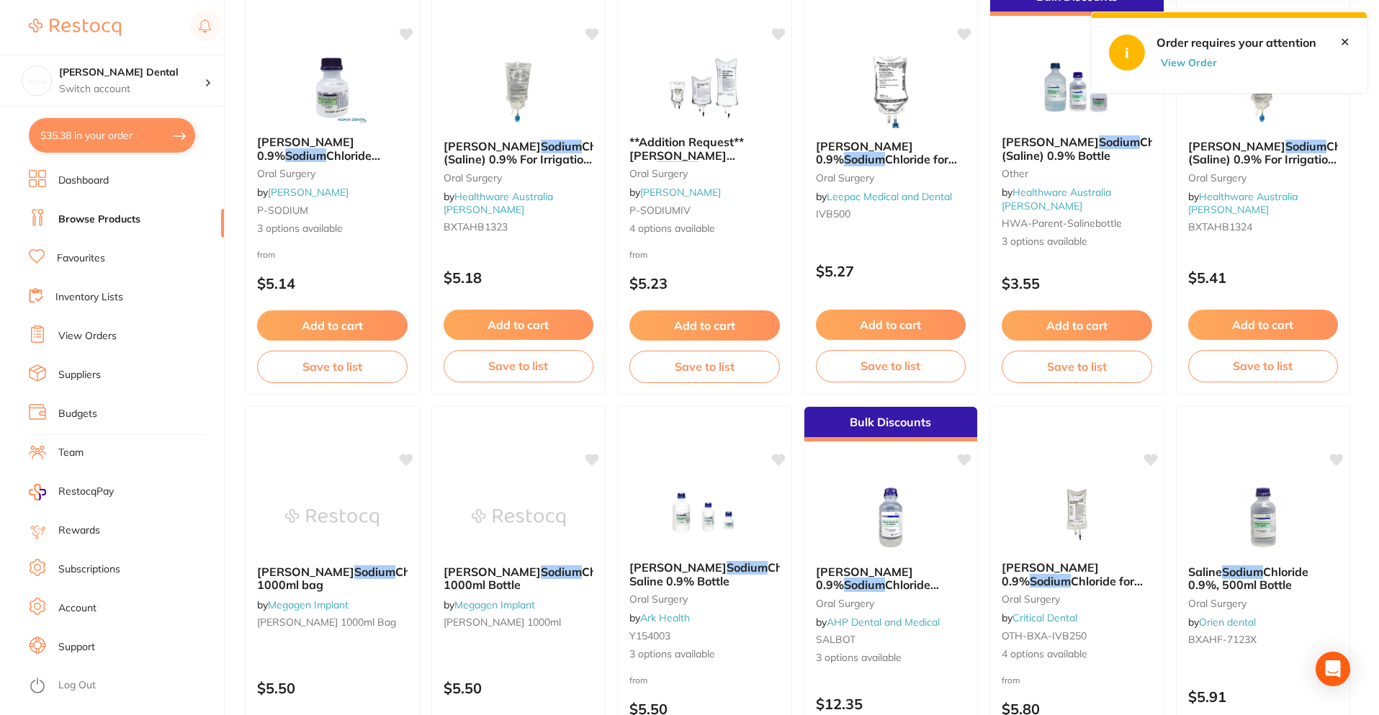
click at [139, 133] on button "$35.38 in your order" at bounding box center [112, 135] width 166 height 35
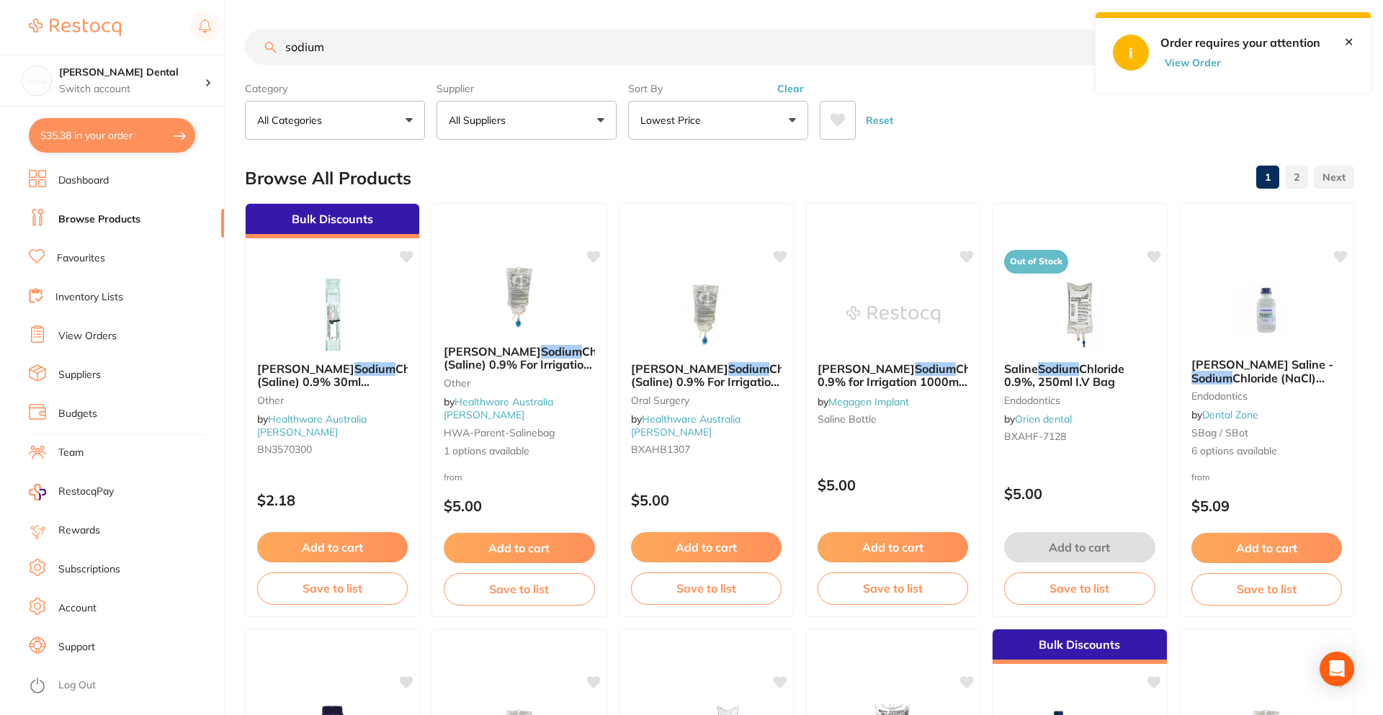
checkbox input "true"
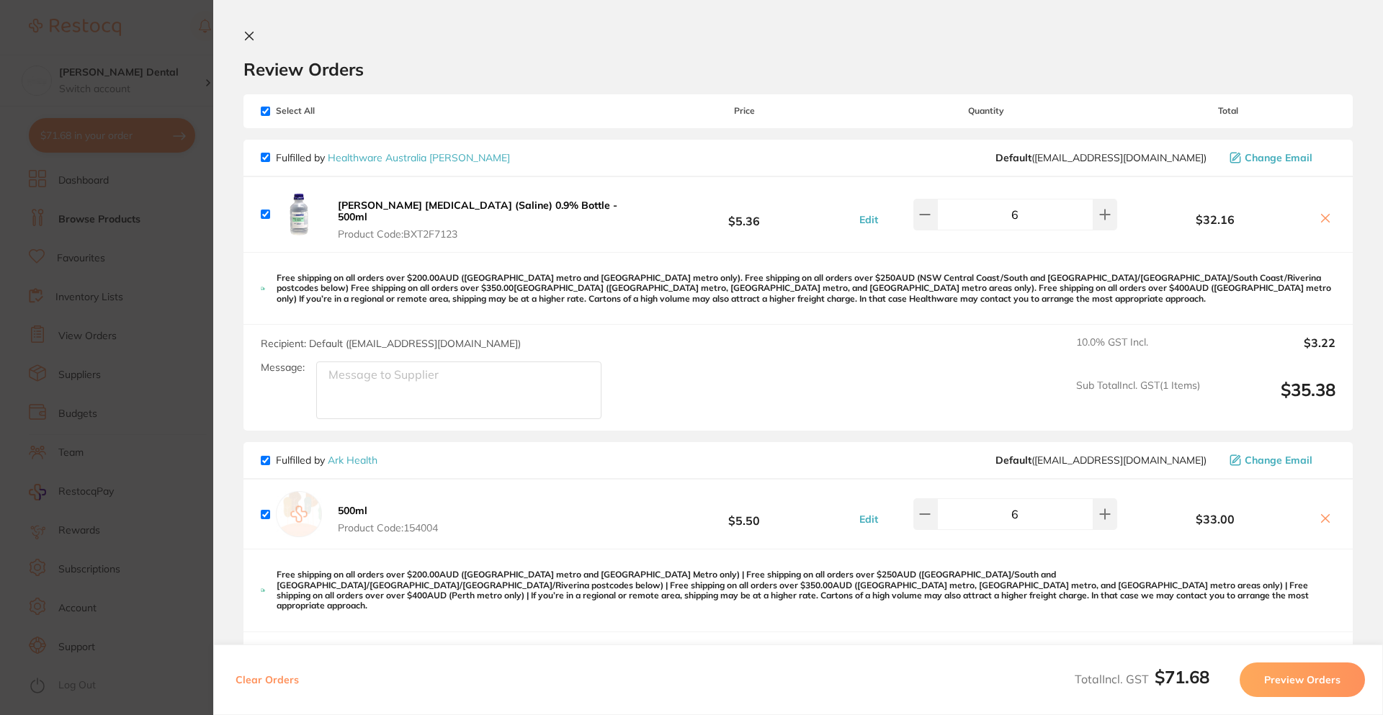
click at [1322, 217] on icon at bounding box center [1326, 218] width 12 height 12
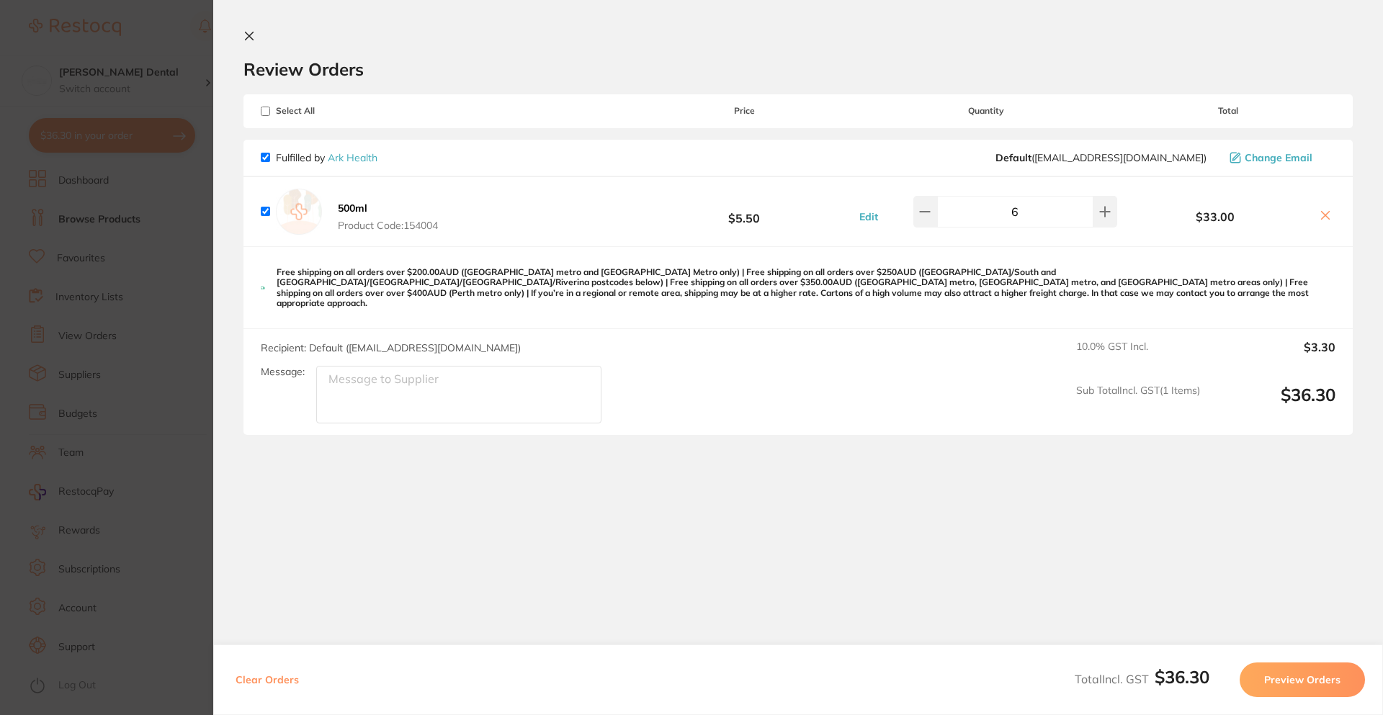
checkbox input "true"
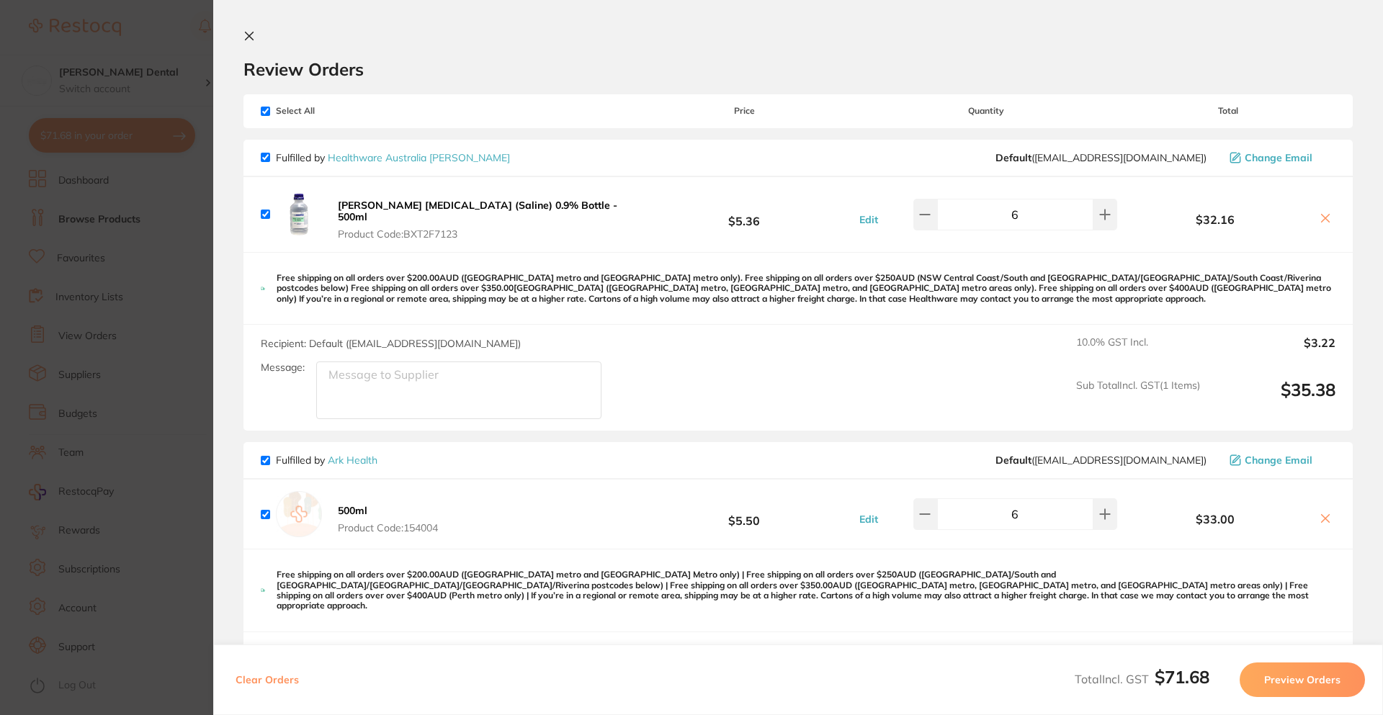
click at [263, 156] on input "checkbox" at bounding box center [265, 157] width 9 height 9
checkbox input "false"
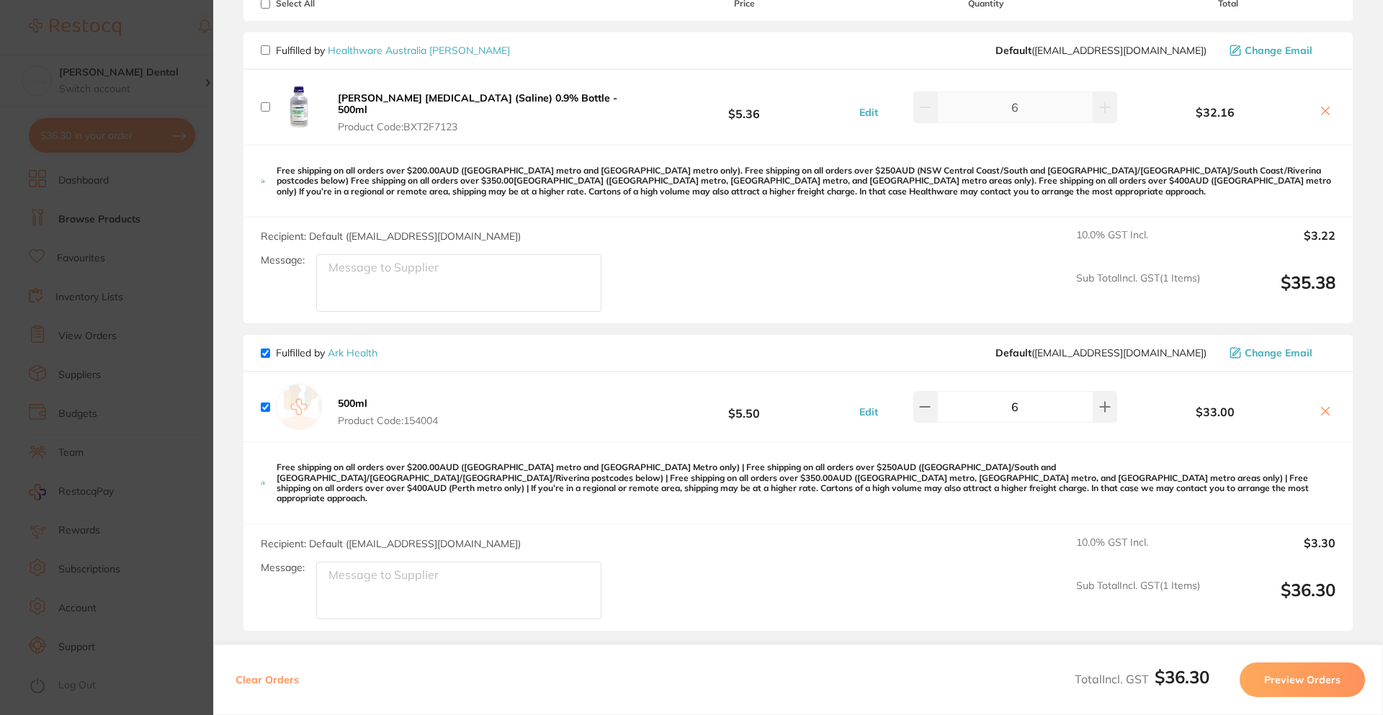
scroll to position [216, 0]
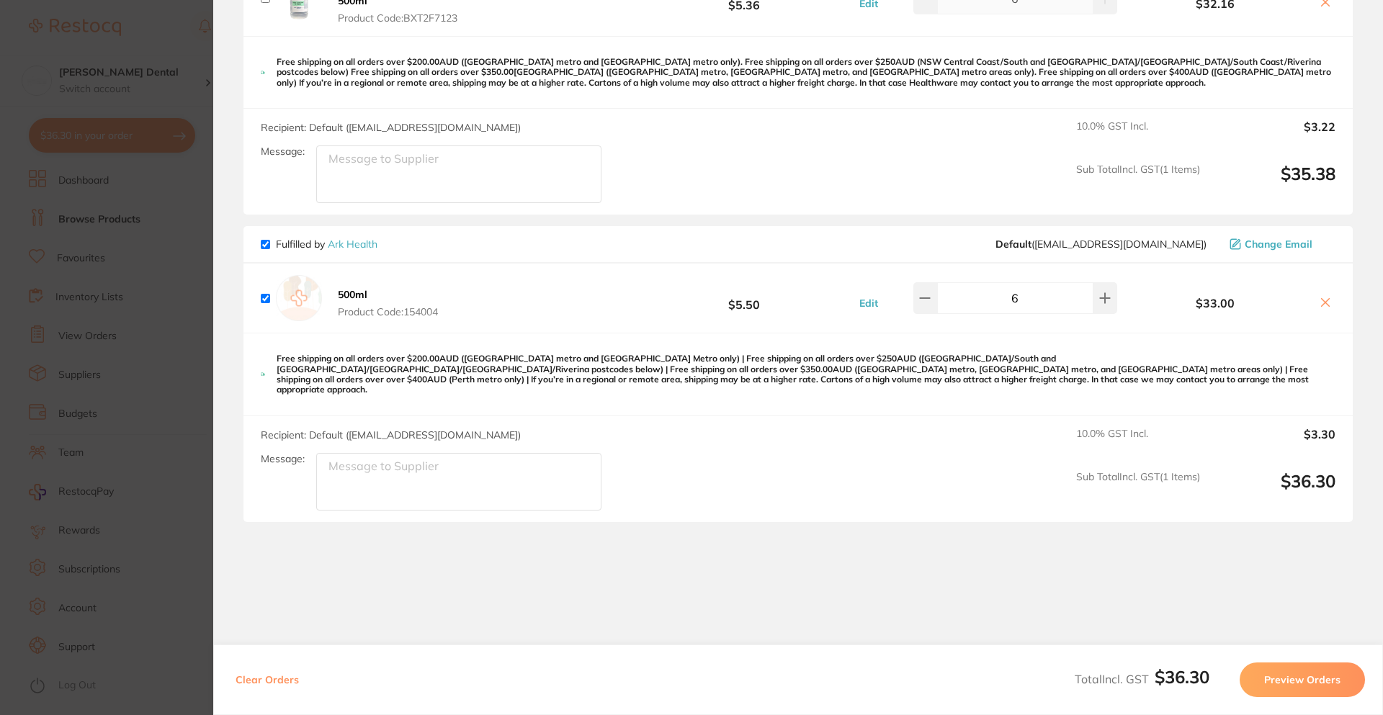
click at [1325, 681] on button "Preview Orders" at bounding box center [1302, 680] width 125 height 35
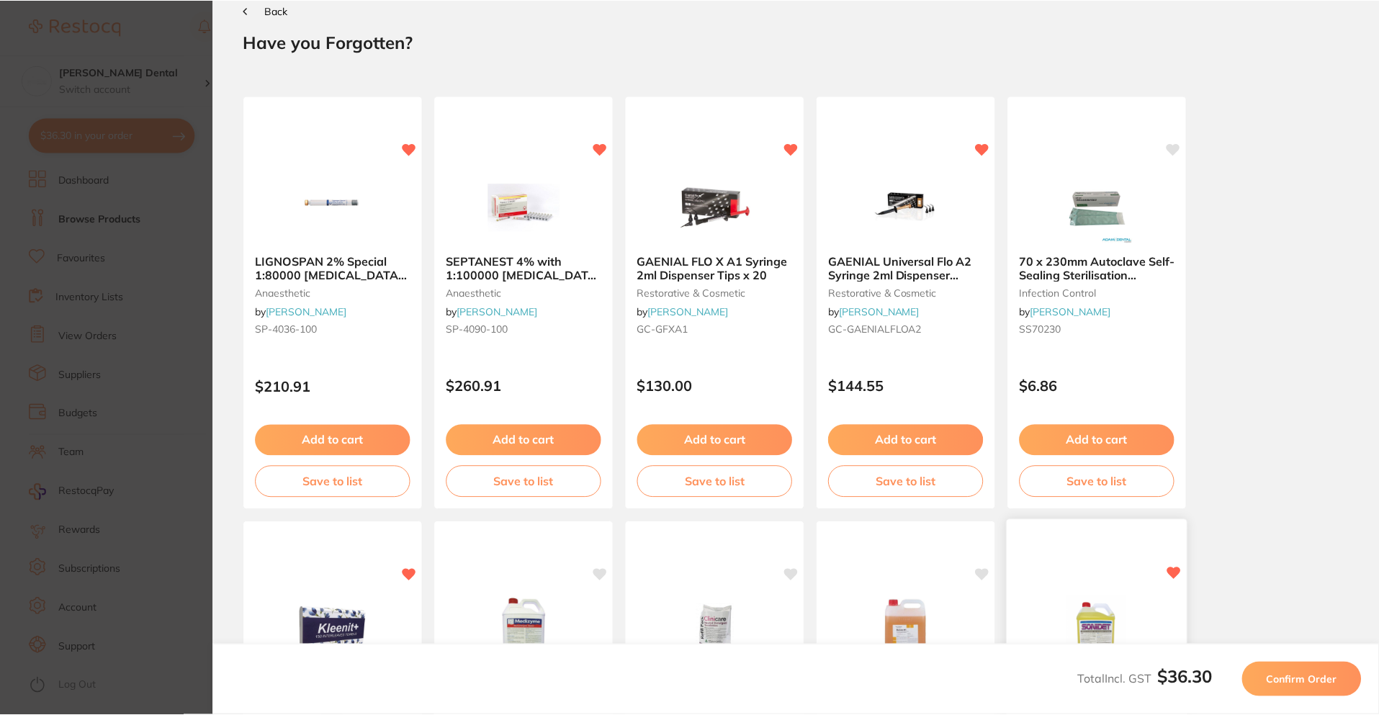
scroll to position [0, 0]
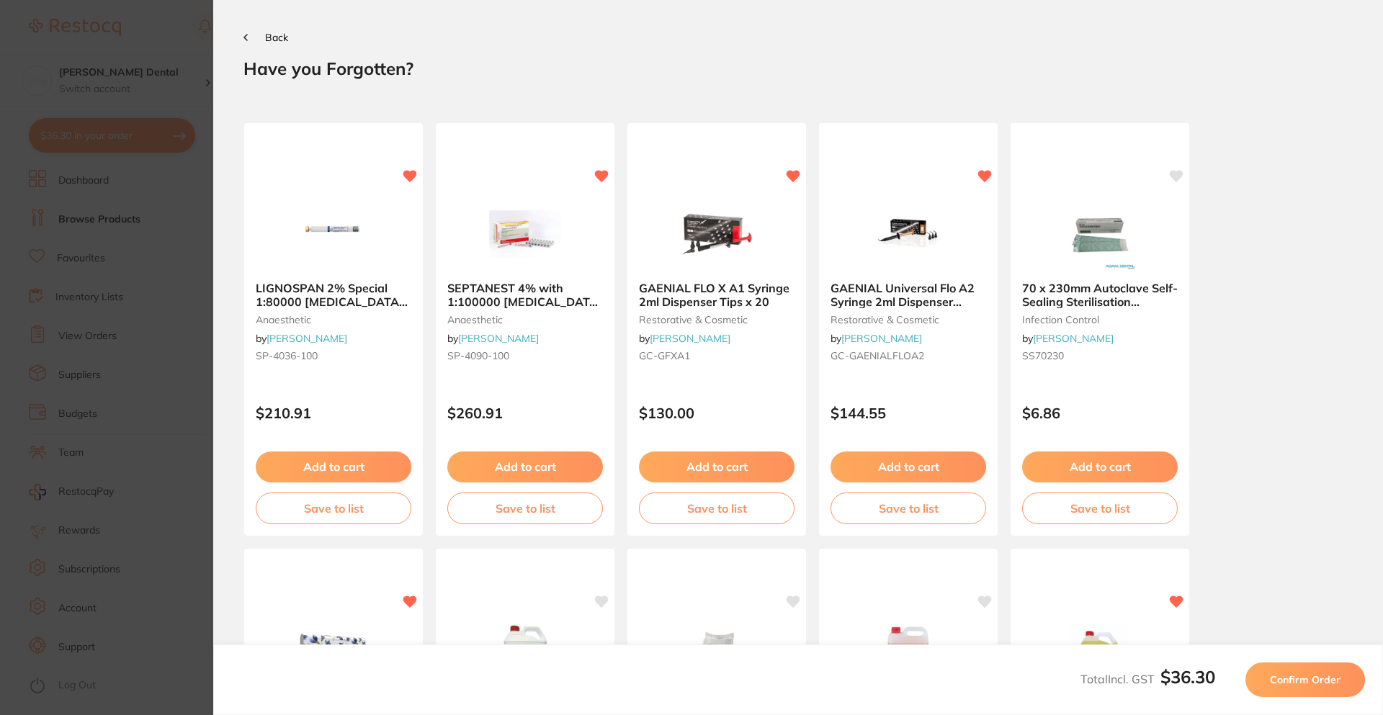
click at [1338, 691] on button "Confirm Order" at bounding box center [1305, 680] width 120 height 35
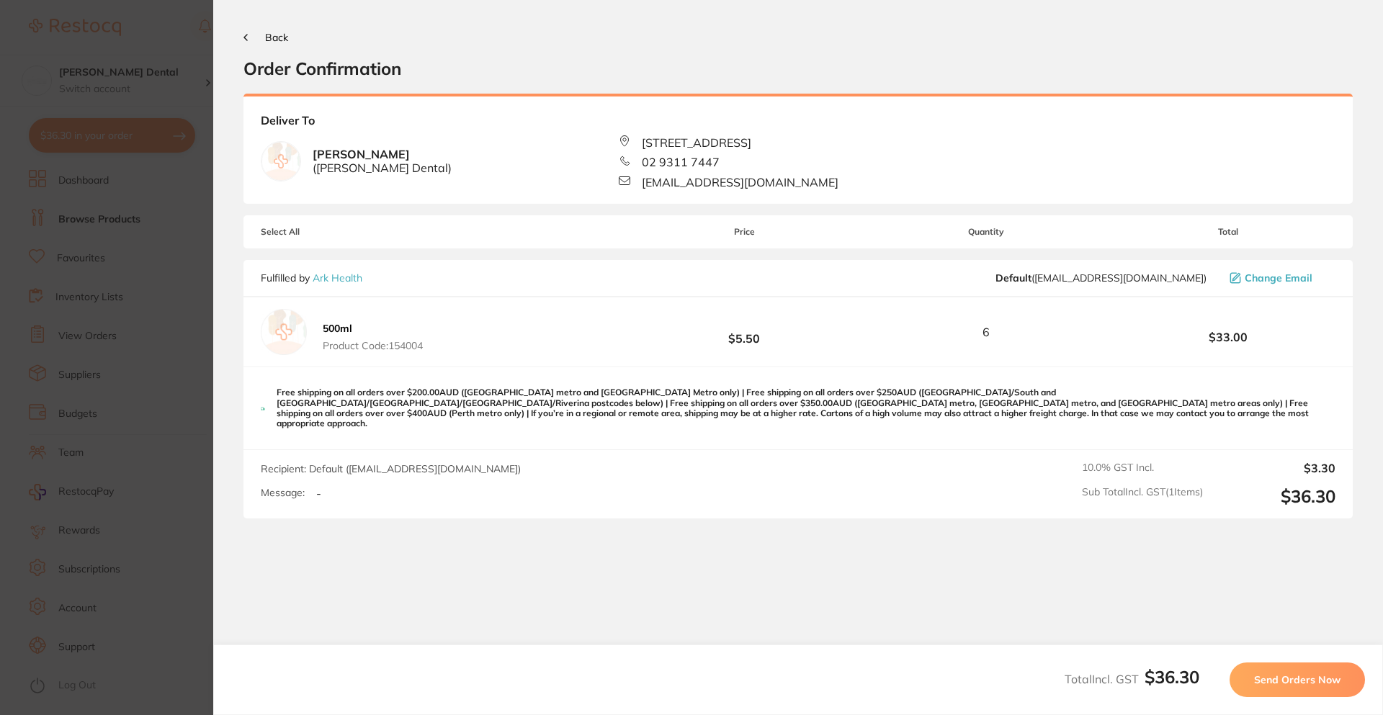
click at [1303, 684] on span "Send Orders Now" at bounding box center [1297, 679] width 86 height 13
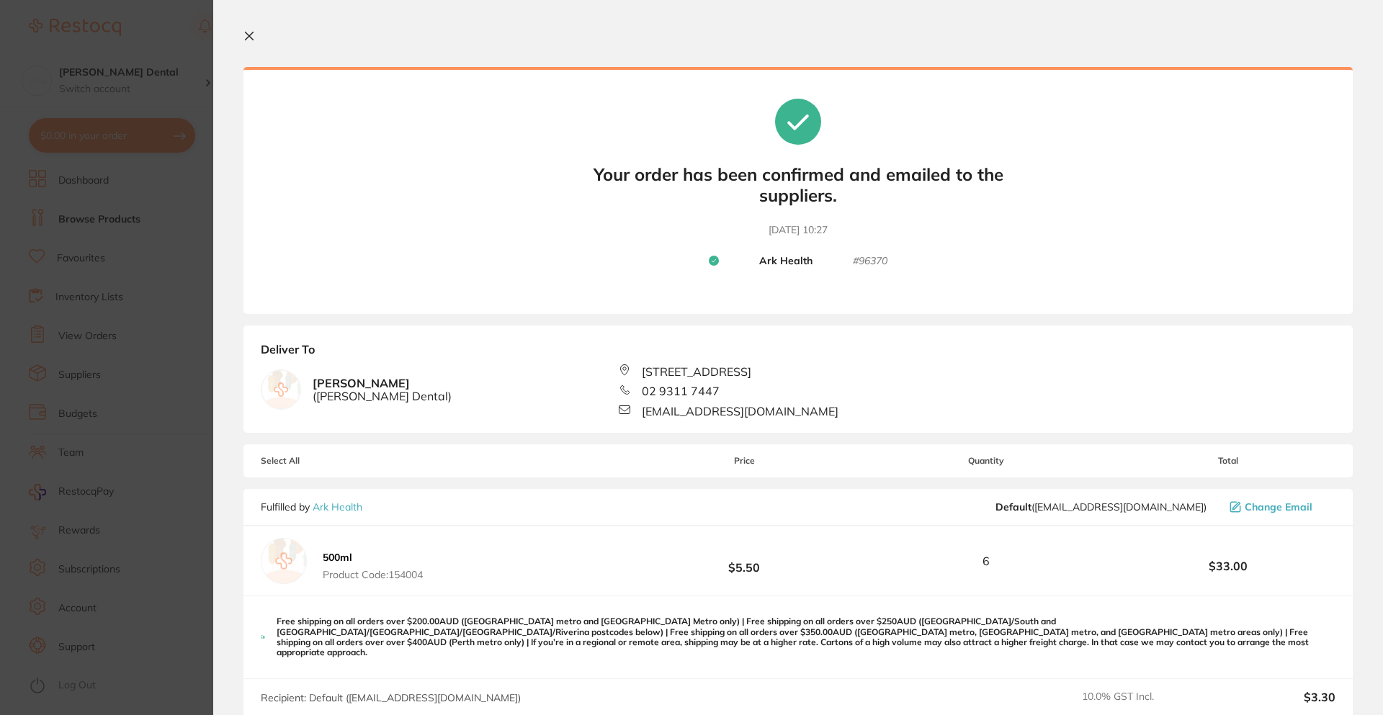
click at [247, 35] on icon at bounding box center [249, 36] width 12 height 12
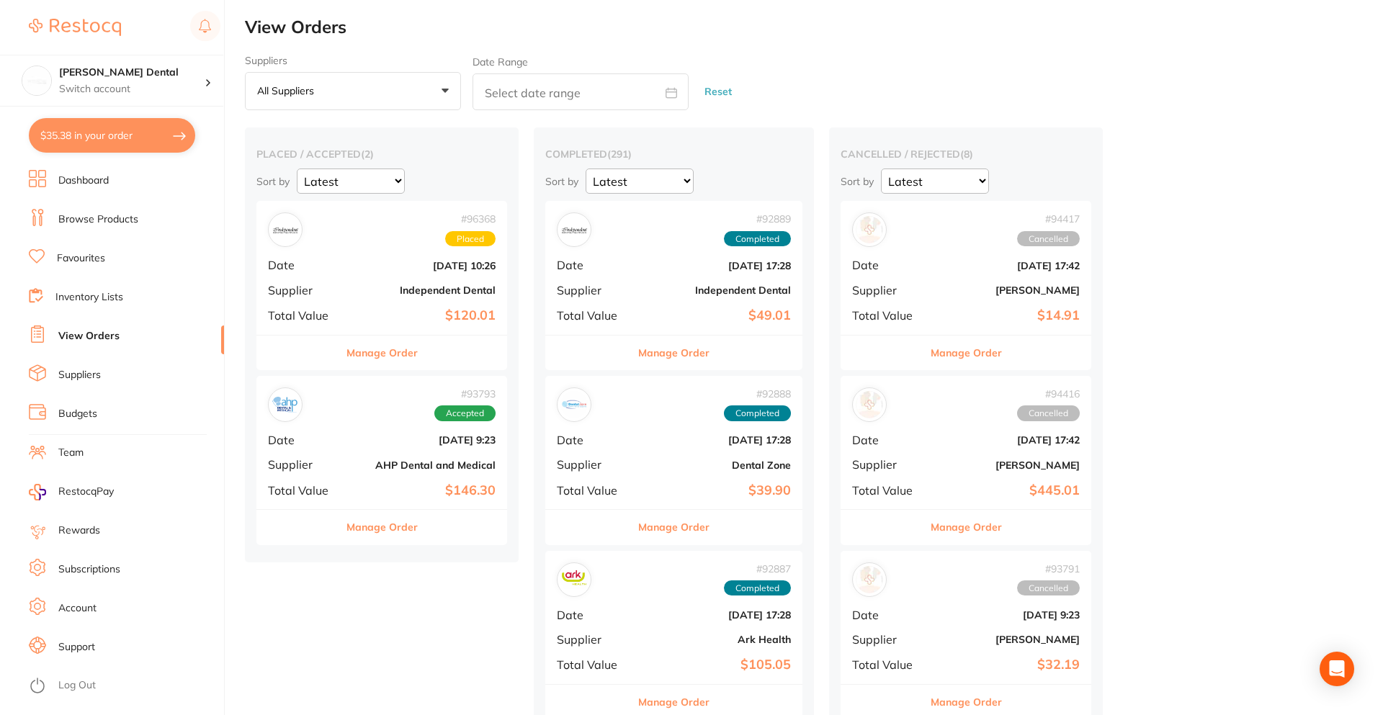
checkbox input "false"
